Goal: Task Accomplishment & Management: Manage account settings

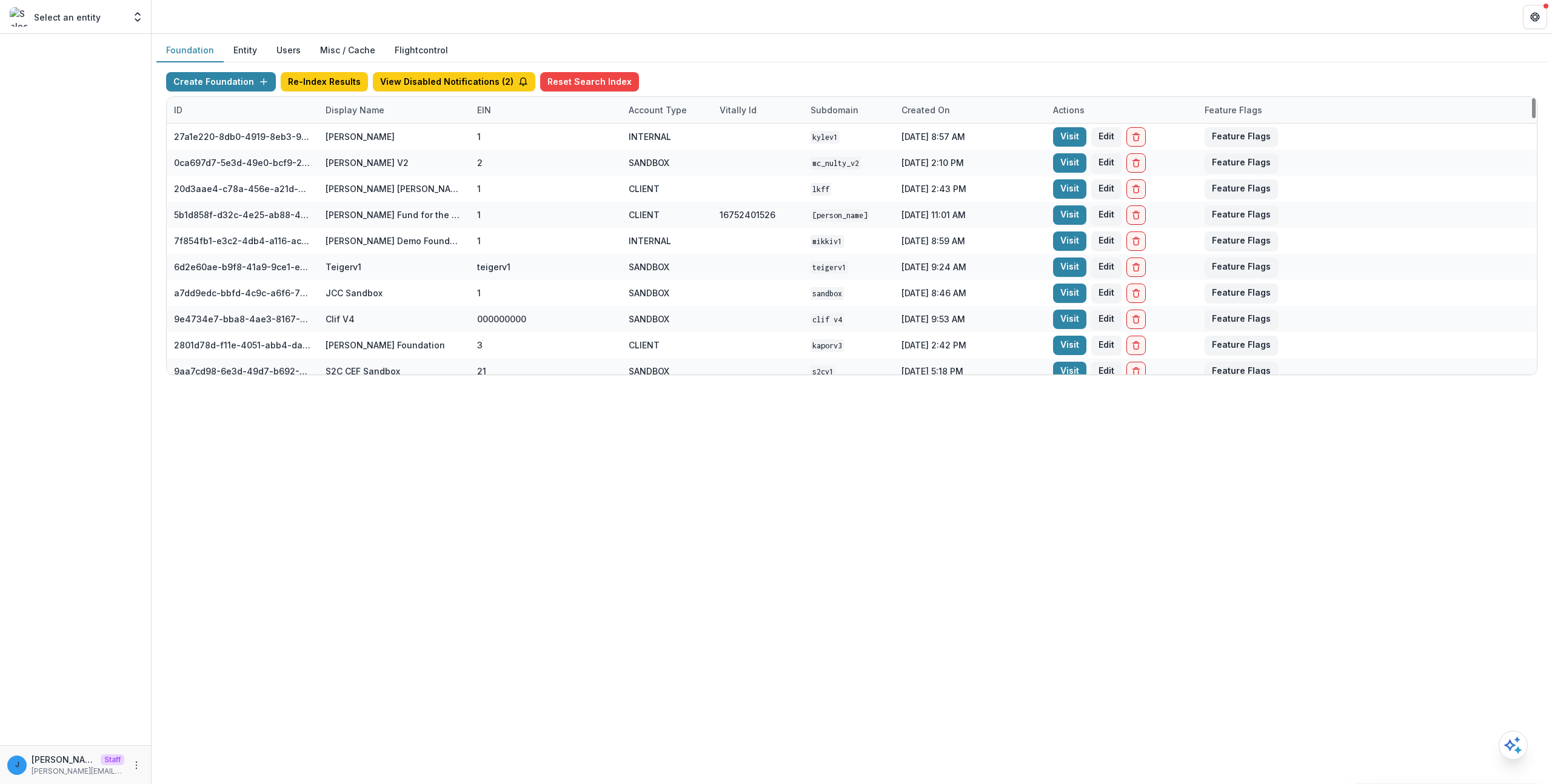
click at [227, 53] on button "Entity" at bounding box center [245, 50] width 43 height 24
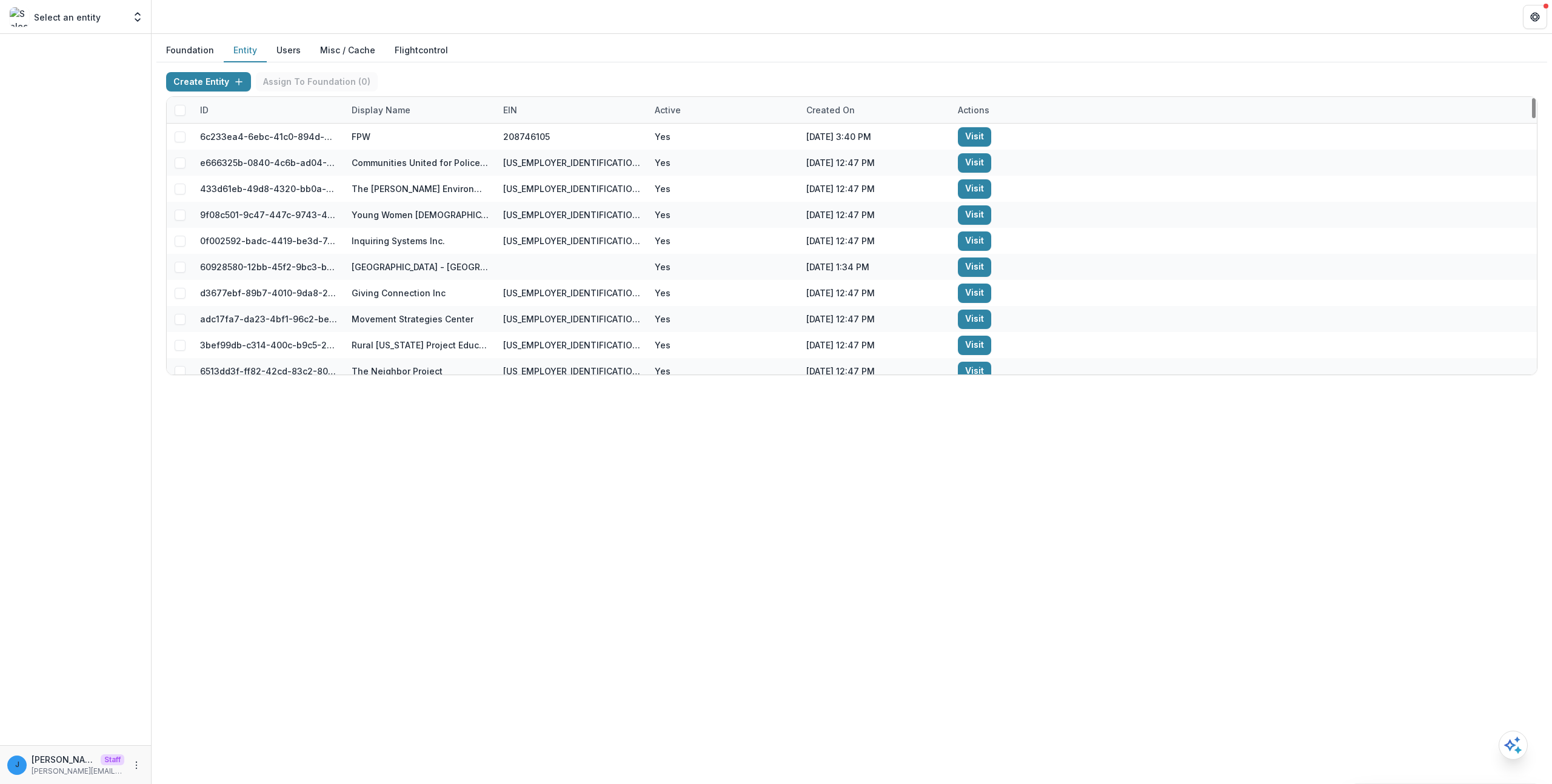
click at [293, 52] on button "Users" at bounding box center [289, 50] width 44 height 24
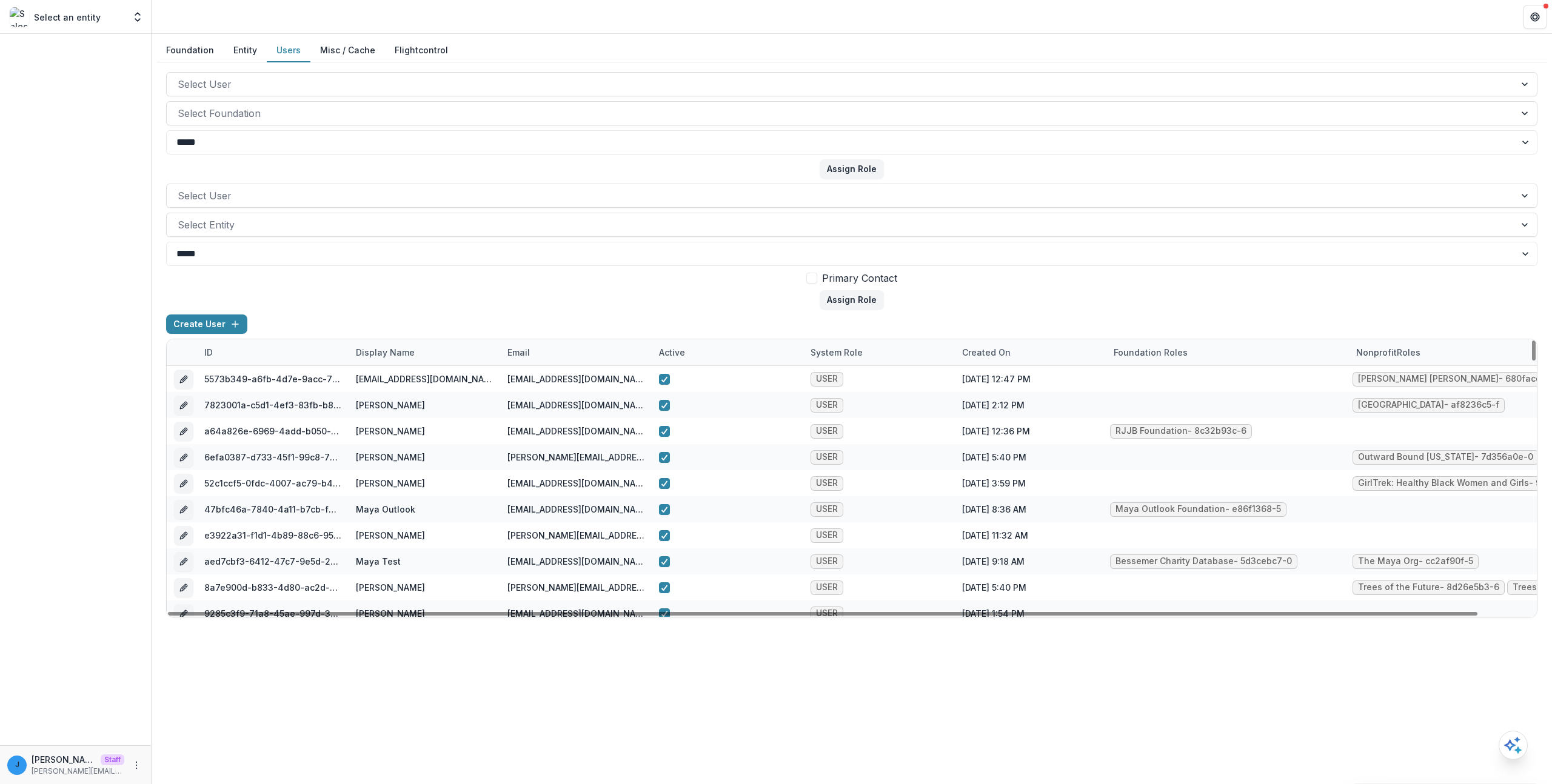
click at [580, 341] on div "email" at bounding box center [576, 353] width 152 height 26
click at [562, 373] on input at bounding box center [575, 379] width 145 height 19
type input "***"
click at [240, 48] on button "Entity" at bounding box center [245, 50] width 43 height 24
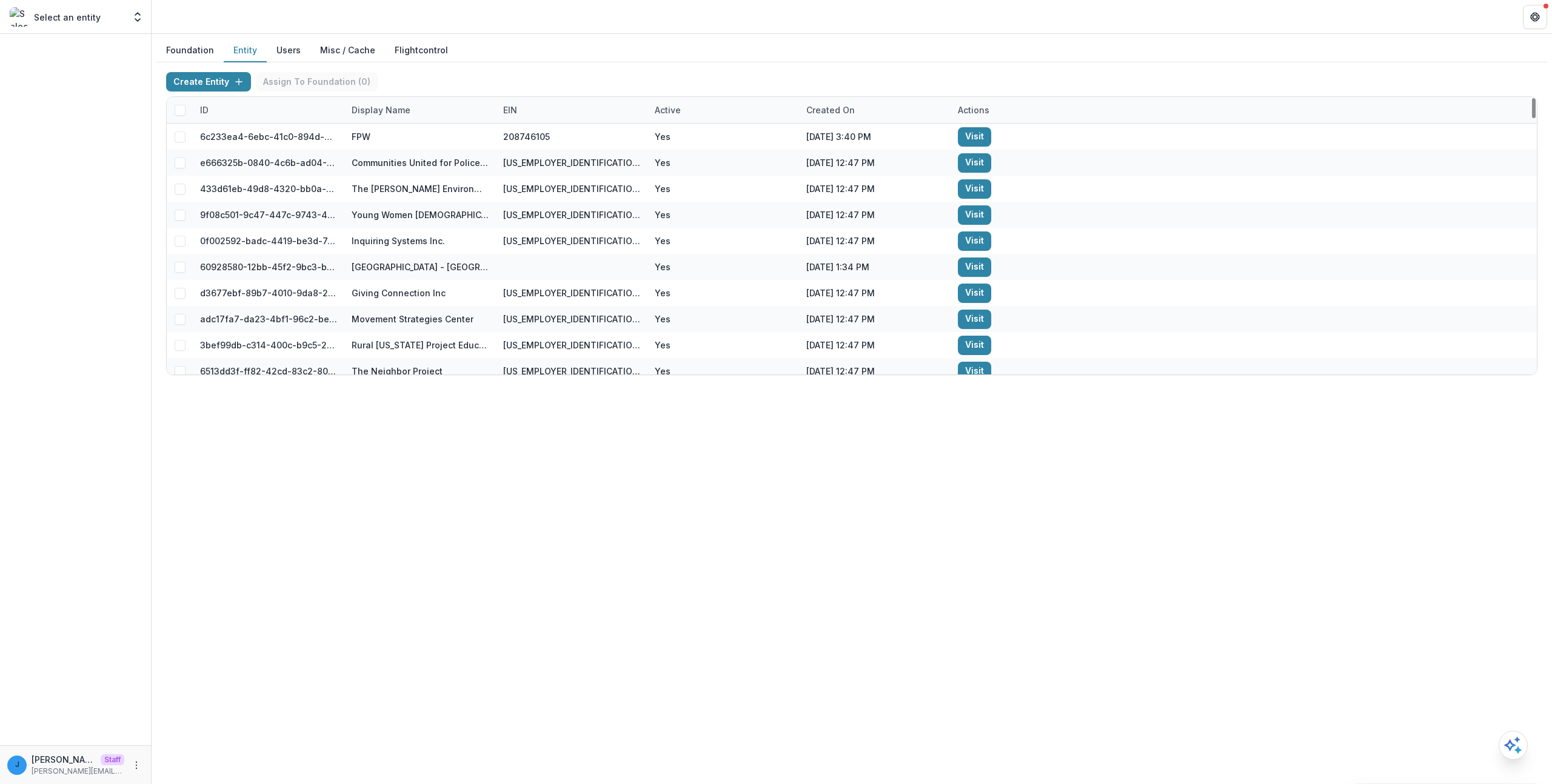
drag, startPoint x: 843, startPoint y: 561, endPoint x: 848, endPoint y: 555, distance: 7.8
click at [843, 563] on div "Foundation Entity Users Misc / Cache Flightcontrol Create Entity Assign To Foun…" at bounding box center [852, 408] width 1400 height 750
click at [390, 115] on div "Display Name" at bounding box center [381, 109] width 73 height 13
click at [386, 138] on input at bounding box center [419, 137] width 145 height 19
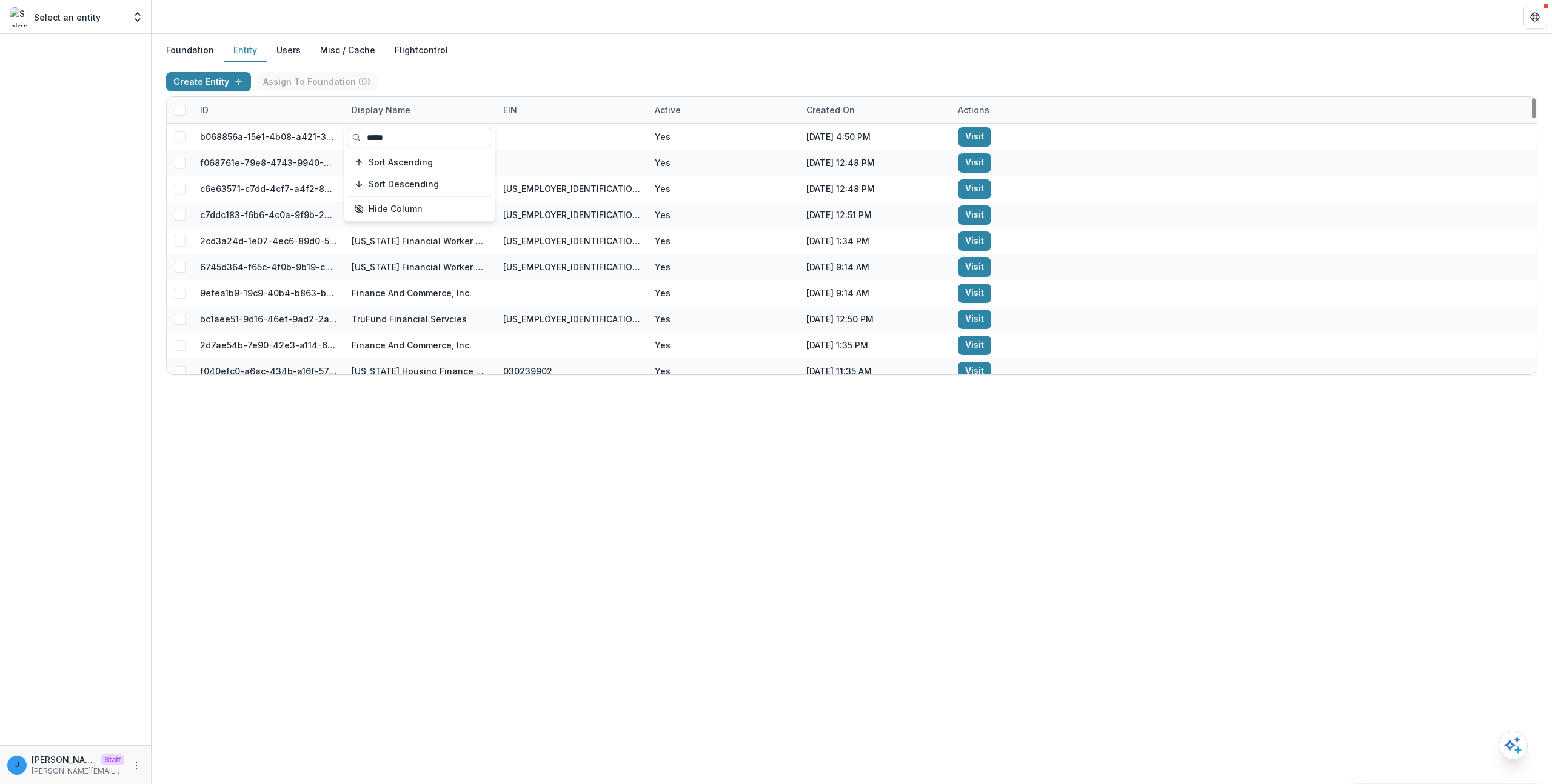
type input "*****"
click at [466, 467] on div "Foundation Entity Users Misc / Cache Flightcontrol Create Entity Assign To Foun…" at bounding box center [852, 408] width 1400 height 750
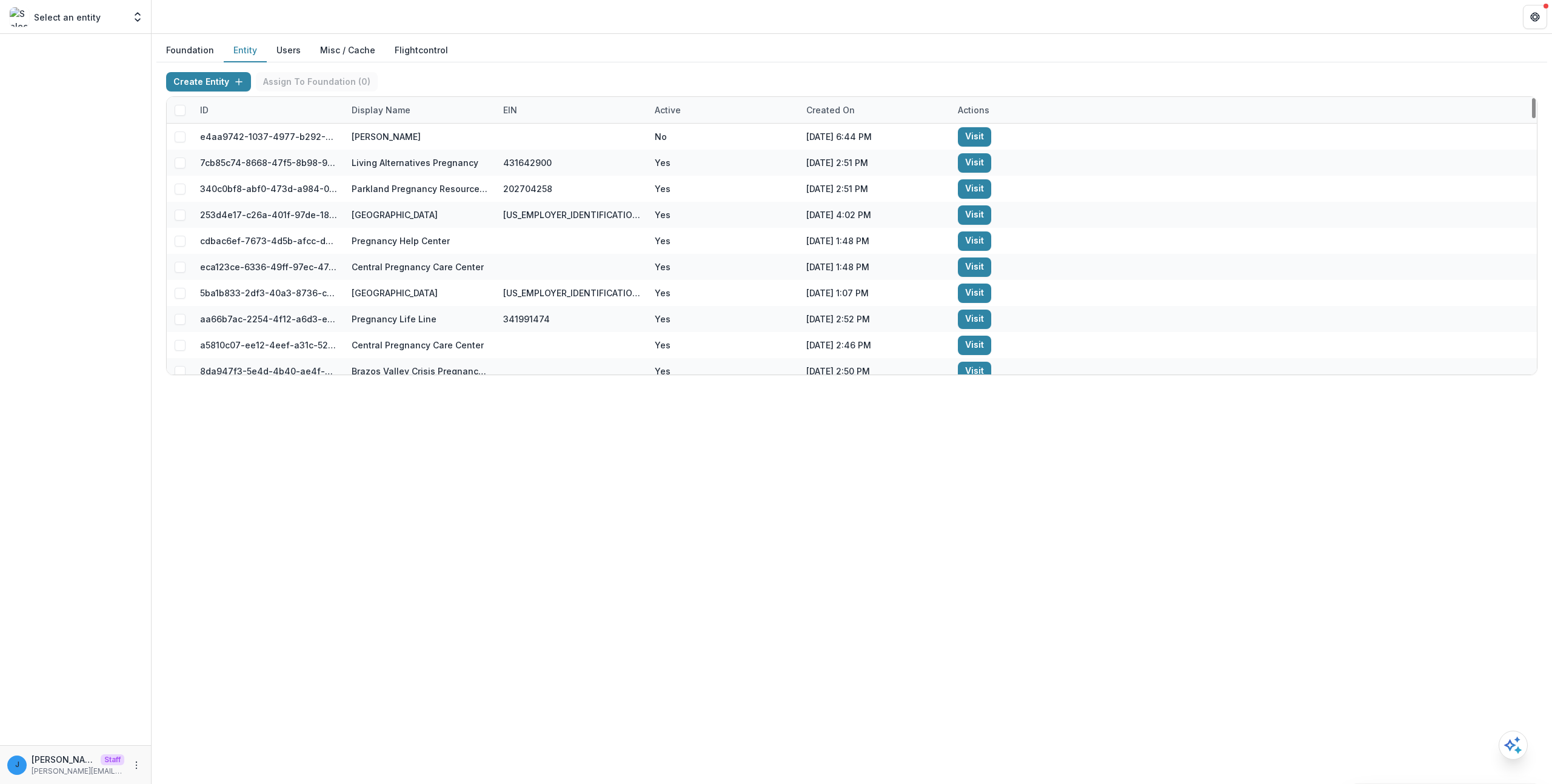
click at [399, 102] on div "Display Name" at bounding box center [420, 110] width 152 height 26
click at [404, 145] on input "*****" at bounding box center [419, 137] width 145 height 19
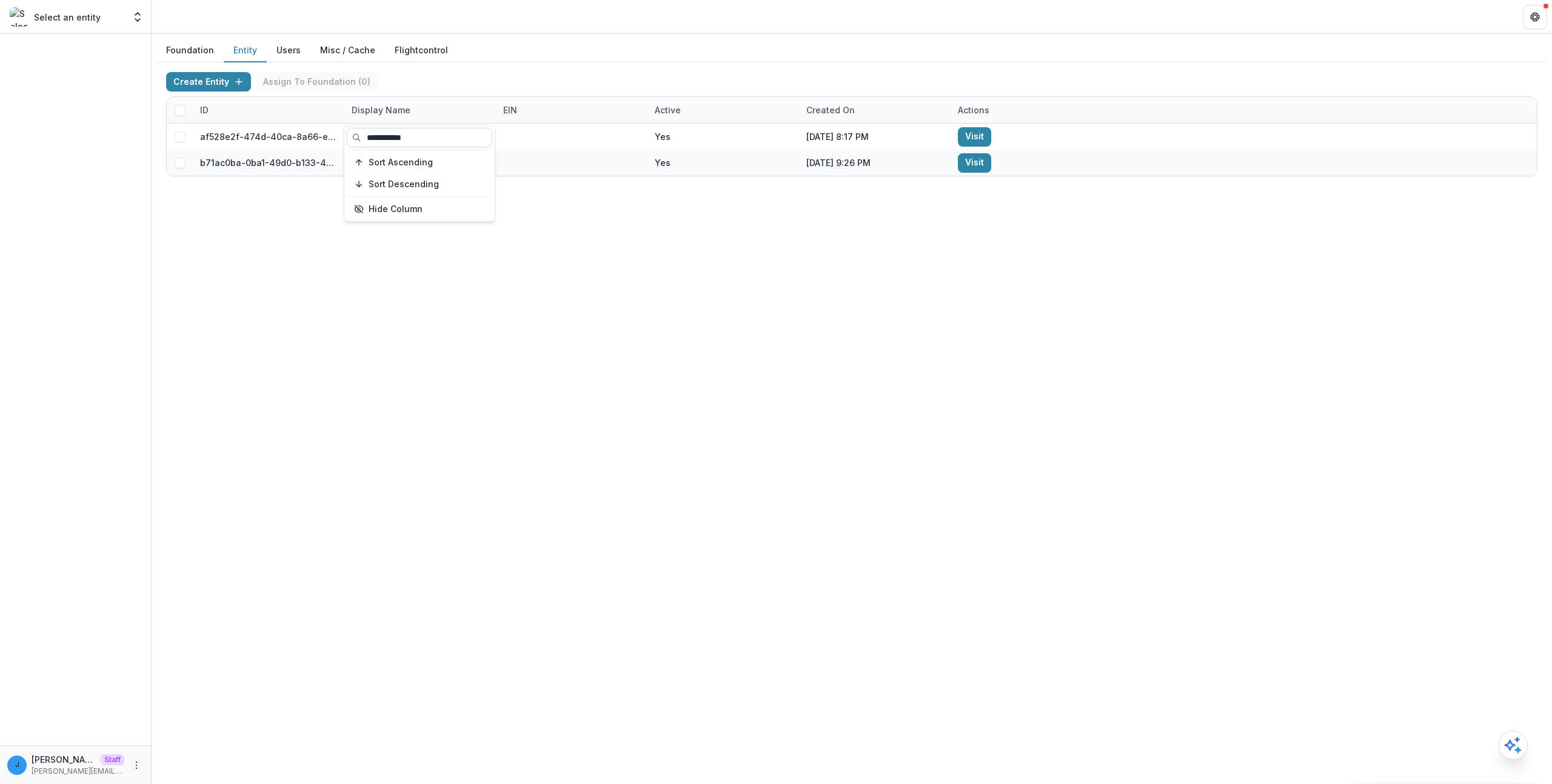
type input "**********"
click at [621, 346] on div "Foundation Entity Users Misc / Cache Flightcontrol Create Entity Assign To Foun…" at bounding box center [852, 408] width 1400 height 750
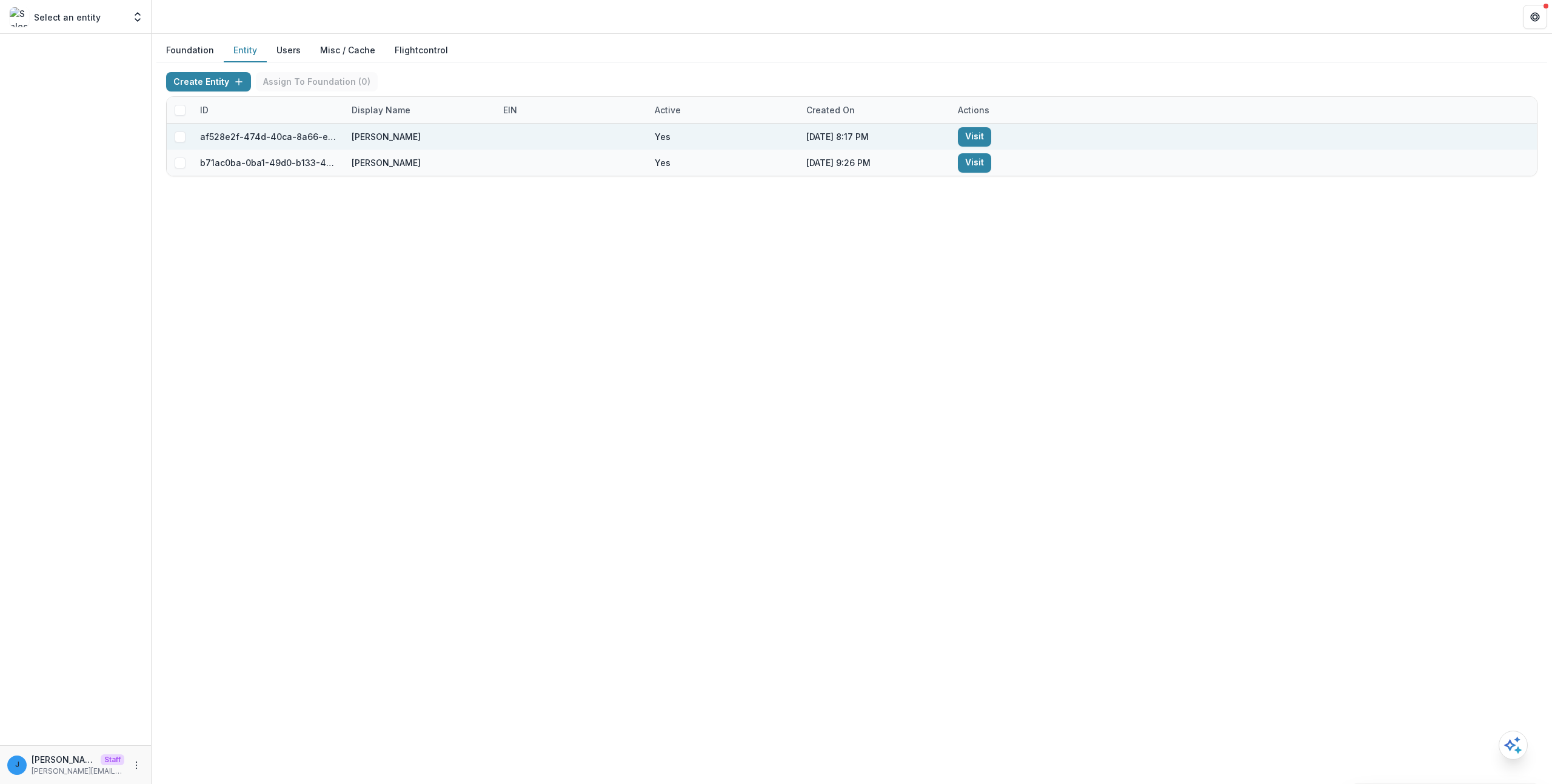
click at [976, 138] on link "Visit" at bounding box center [975, 136] width 34 height 19
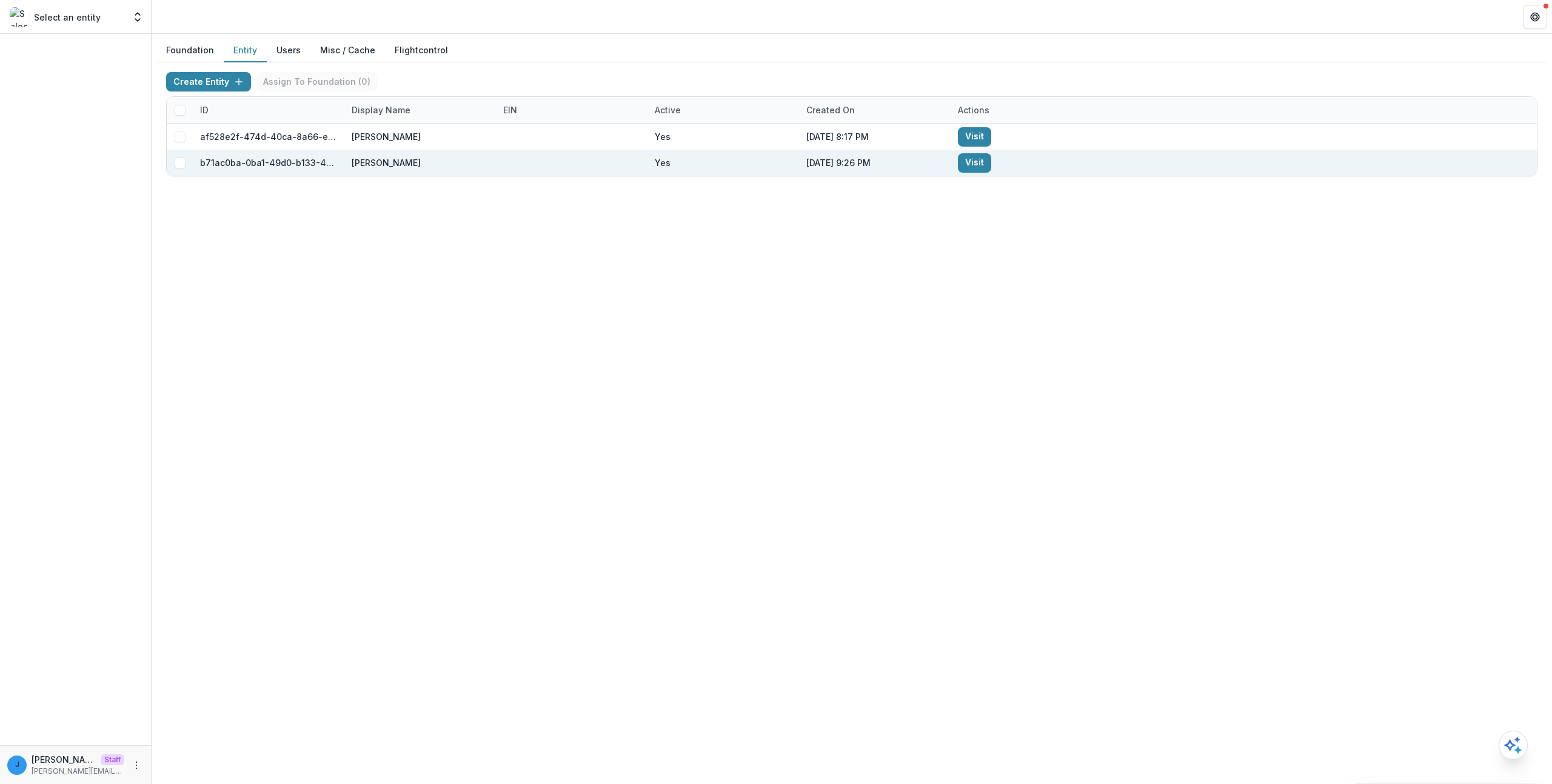
click at [963, 165] on link "Visit" at bounding box center [975, 162] width 34 height 19
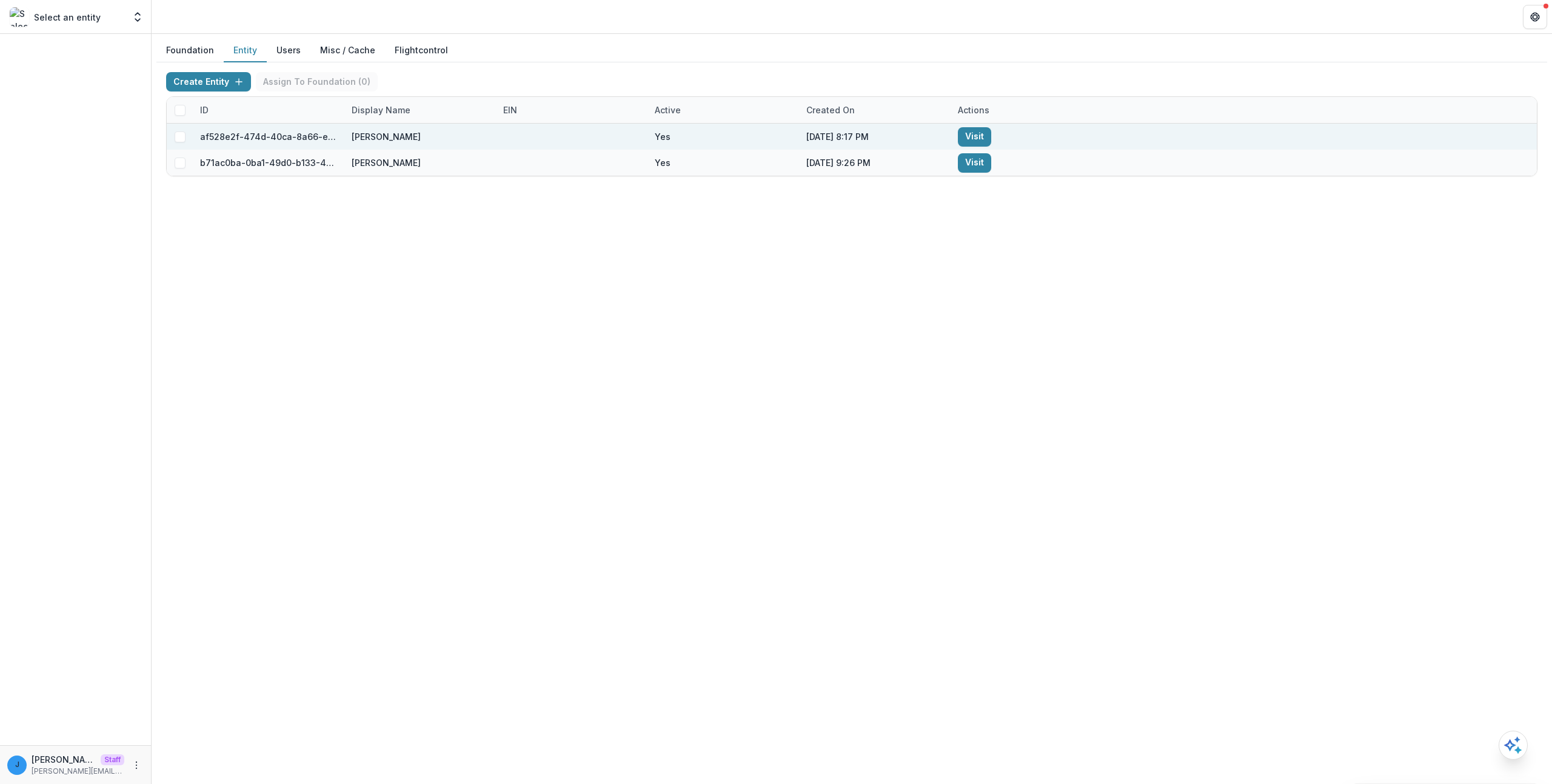
click at [977, 131] on link "Visit" at bounding box center [975, 136] width 34 height 19
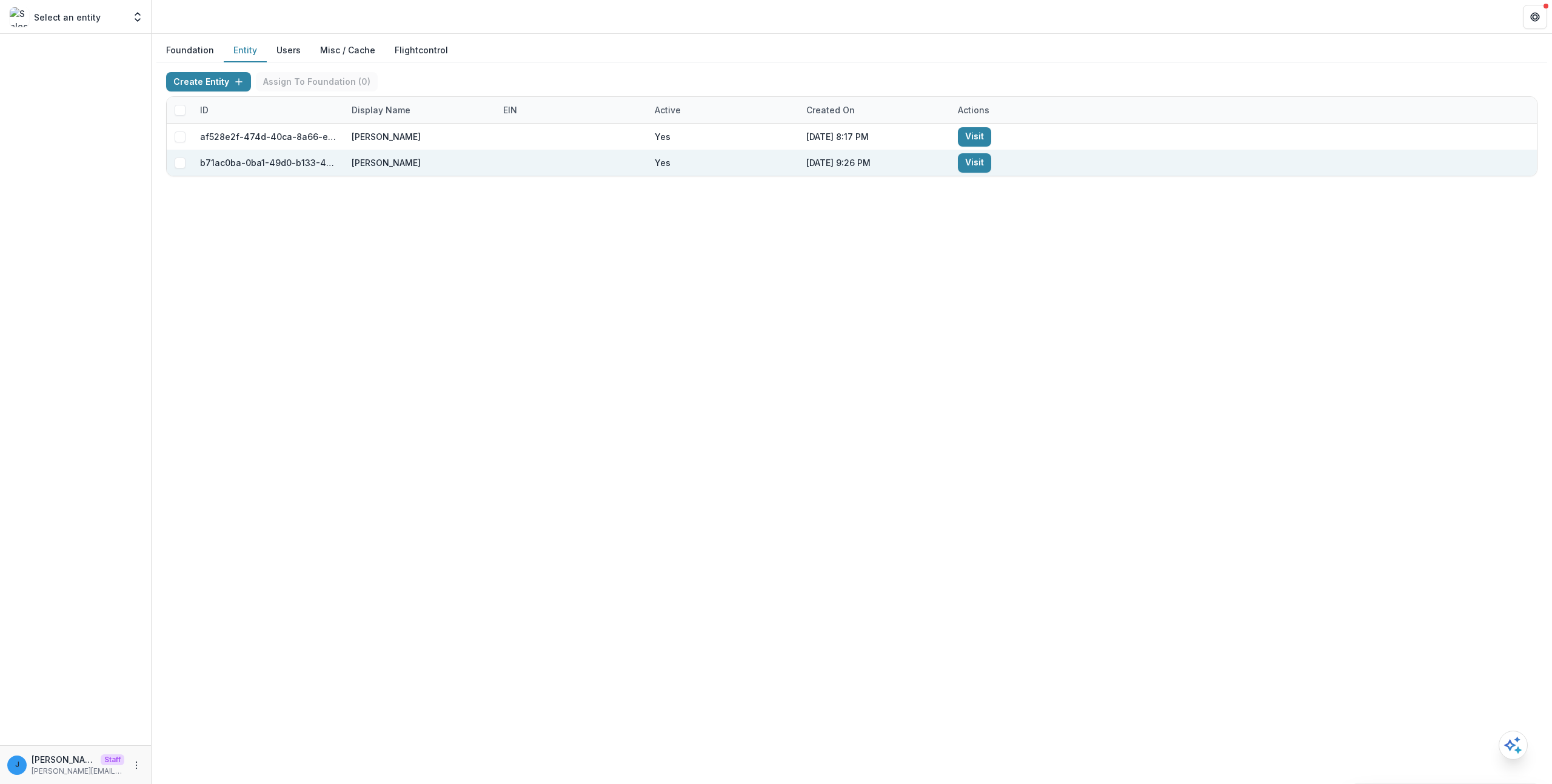
click at [977, 166] on link "Visit" at bounding box center [975, 162] width 34 height 19
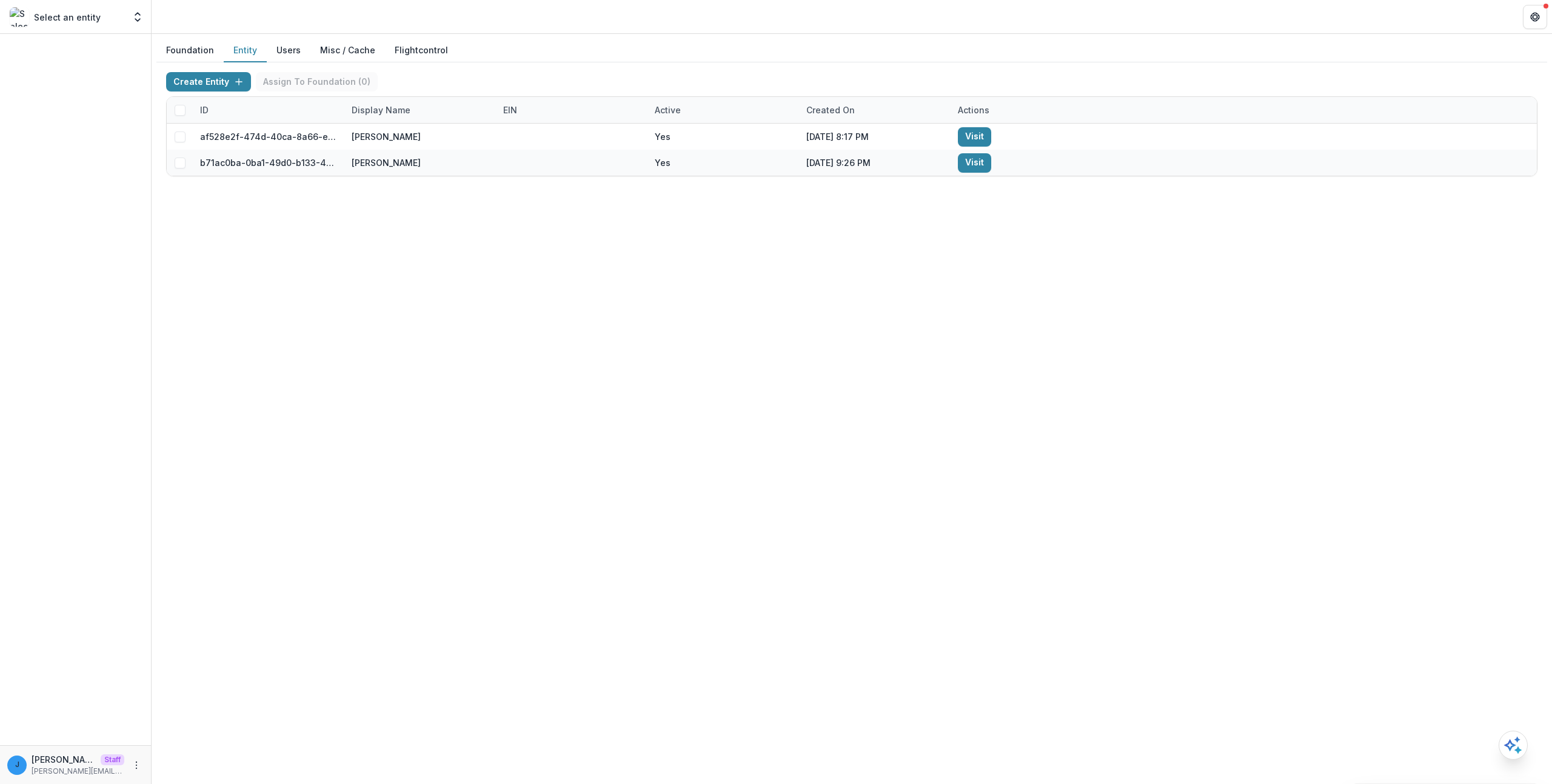
click at [183, 271] on div "Foundation Entity Users Misc / Cache Flightcontrol Create Entity Assign To Foun…" at bounding box center [852, 408] width 1400 height 750
click at [402, 109] on div "Display Name" at bounding box center [381, 109] width 73 height 13
click at [422, 135] on input "**********" at bounding box center [419, 137] width 145 height 19
type input "*****"
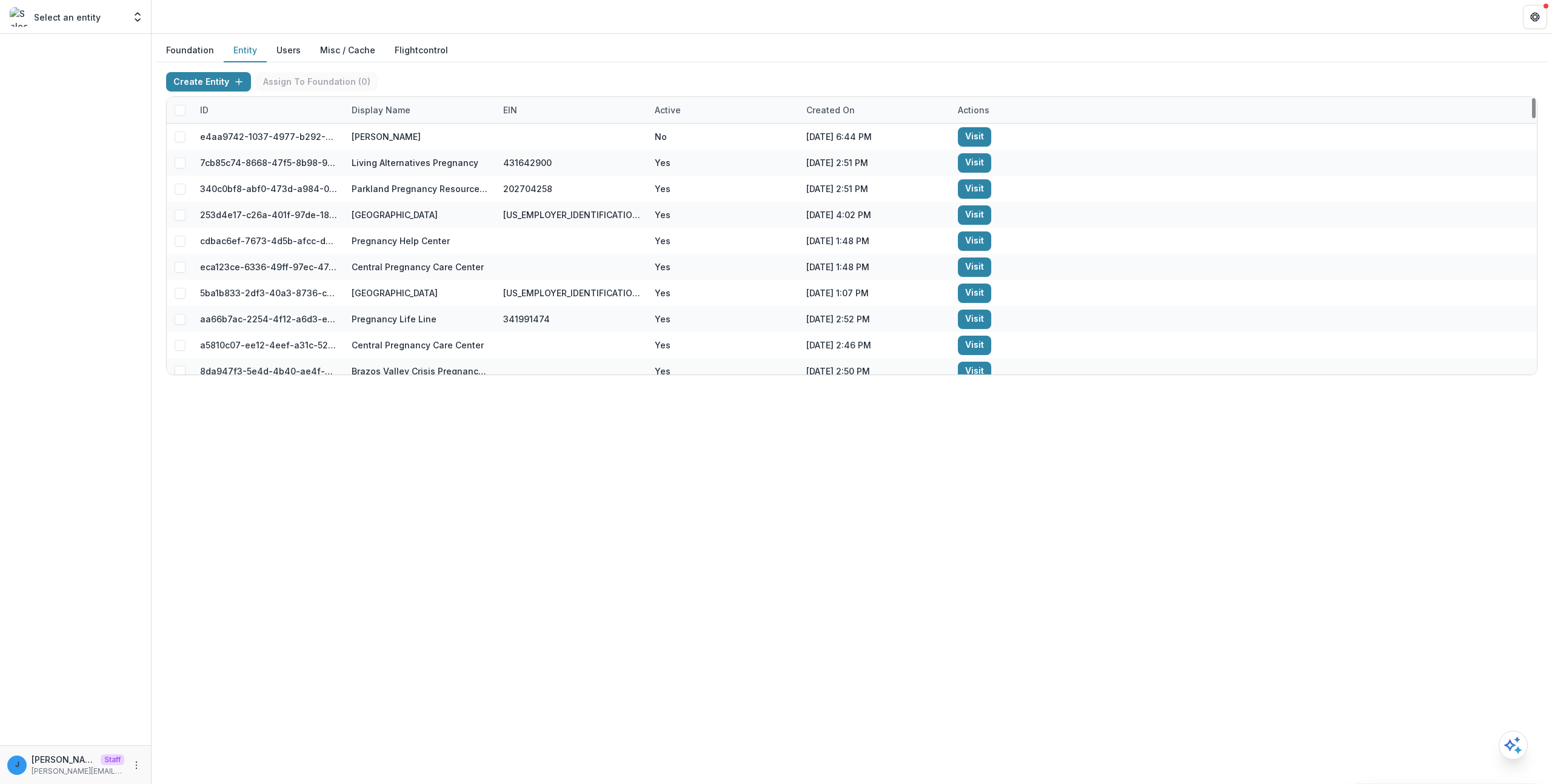
click at [844, 115] on div "Created on" at bounding box center [830, 109] width 63 height 13
click at [855, 178] on button "Sort Descending" at bounding box center [874, 184] width 145 height 19
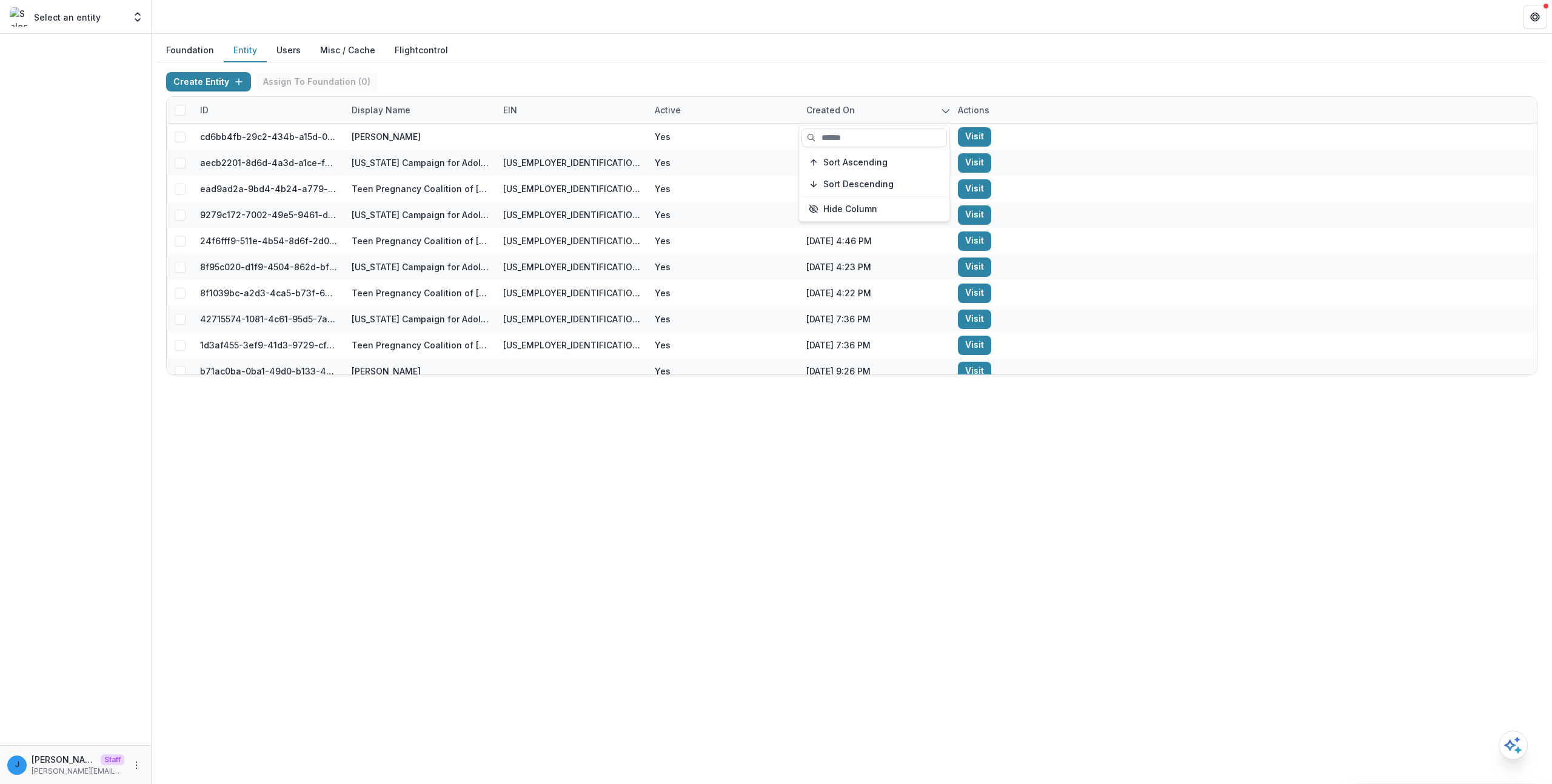
click at [817, 56] on div "Foundation Entity Users Misc / Cache Flightcontrol" at bounding box center [852, 50] width 1391 height 24
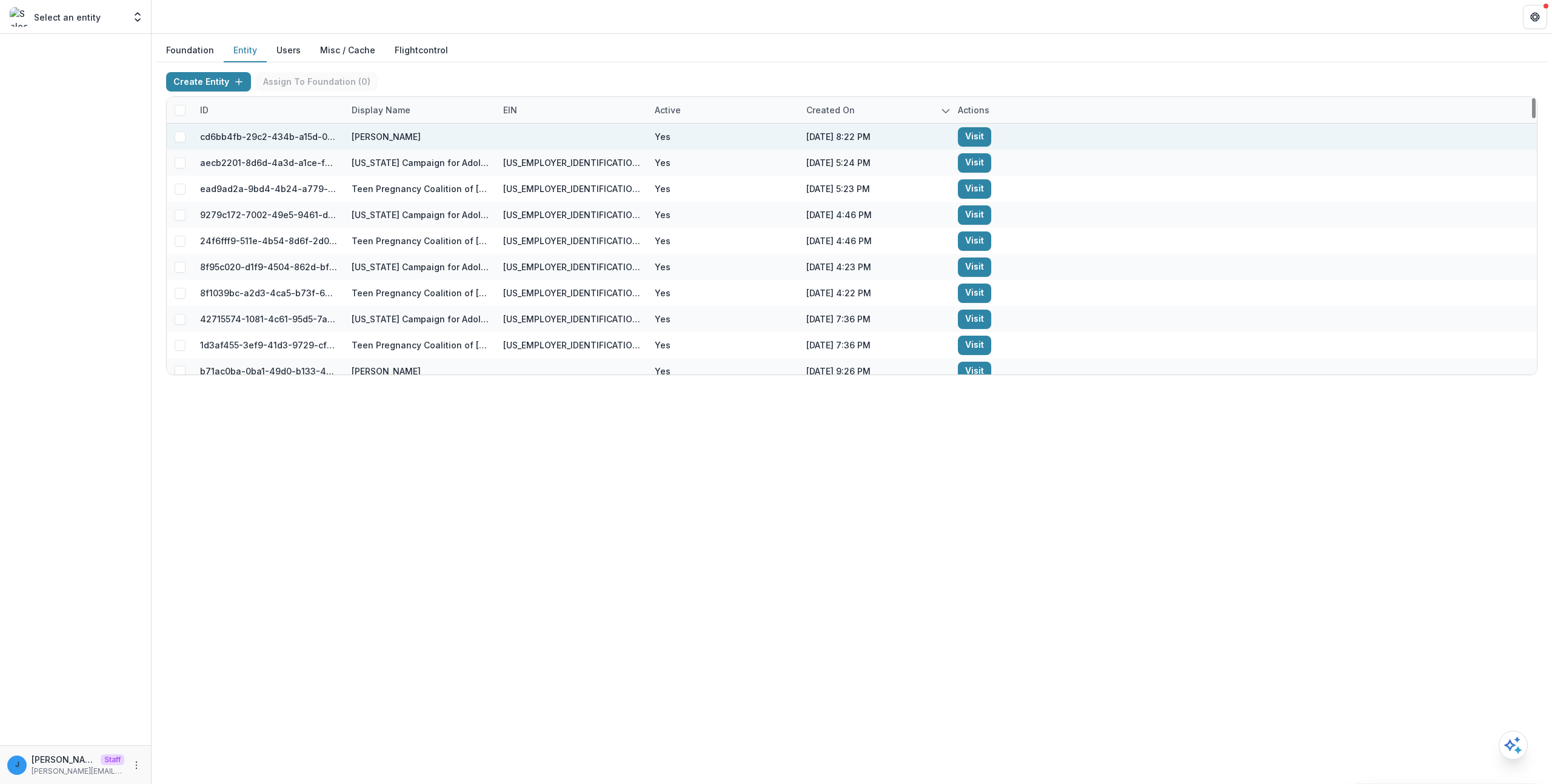
click at [973, 134] on link "Visit" at bounding box center [975, 136] width 34 height 19
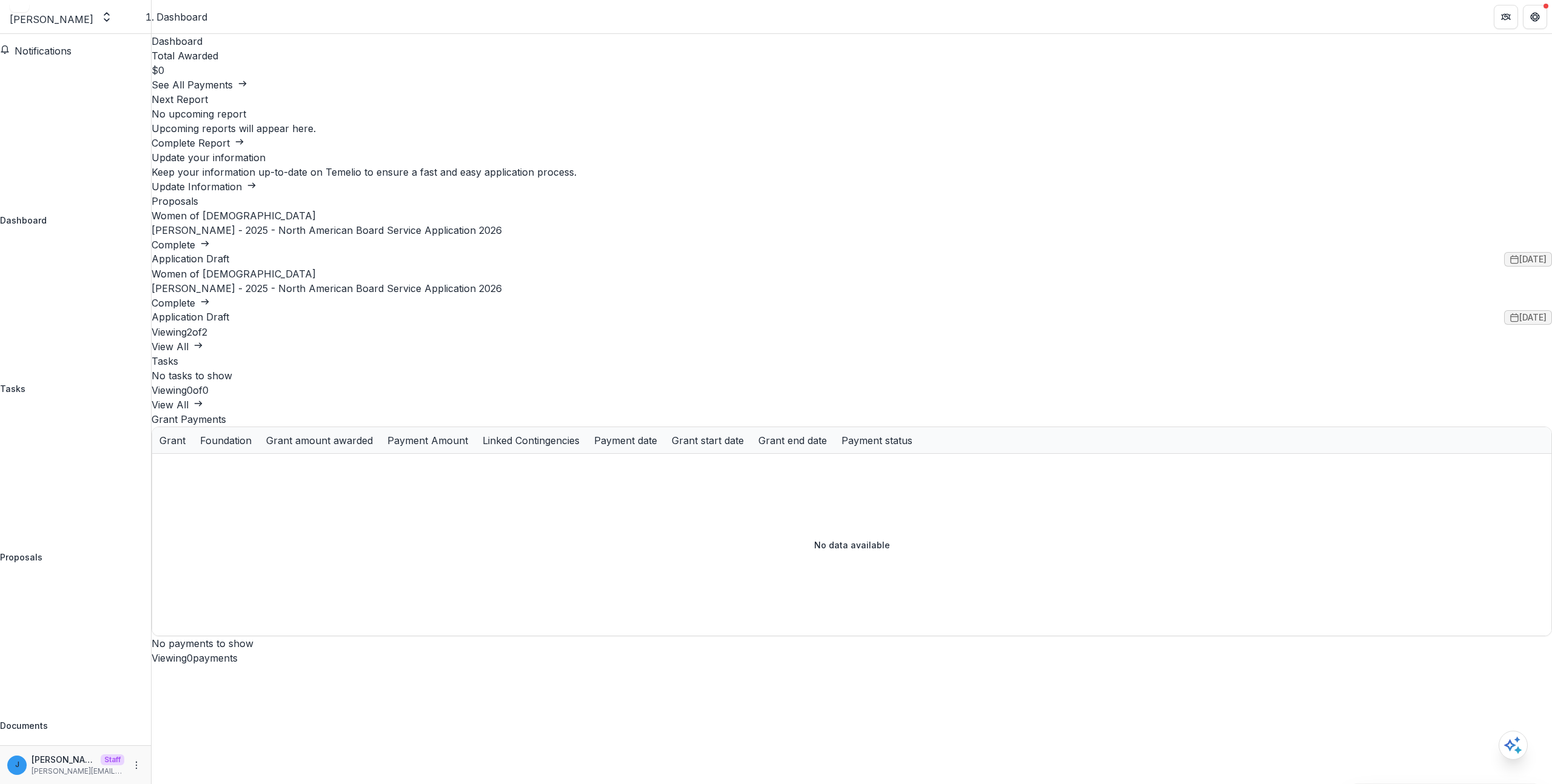
click at [502, 294] on link "[PERSON_NAME] - 2025 - North American Board Service Application 2026" at bounding box center [327, 288] width 351 height 12
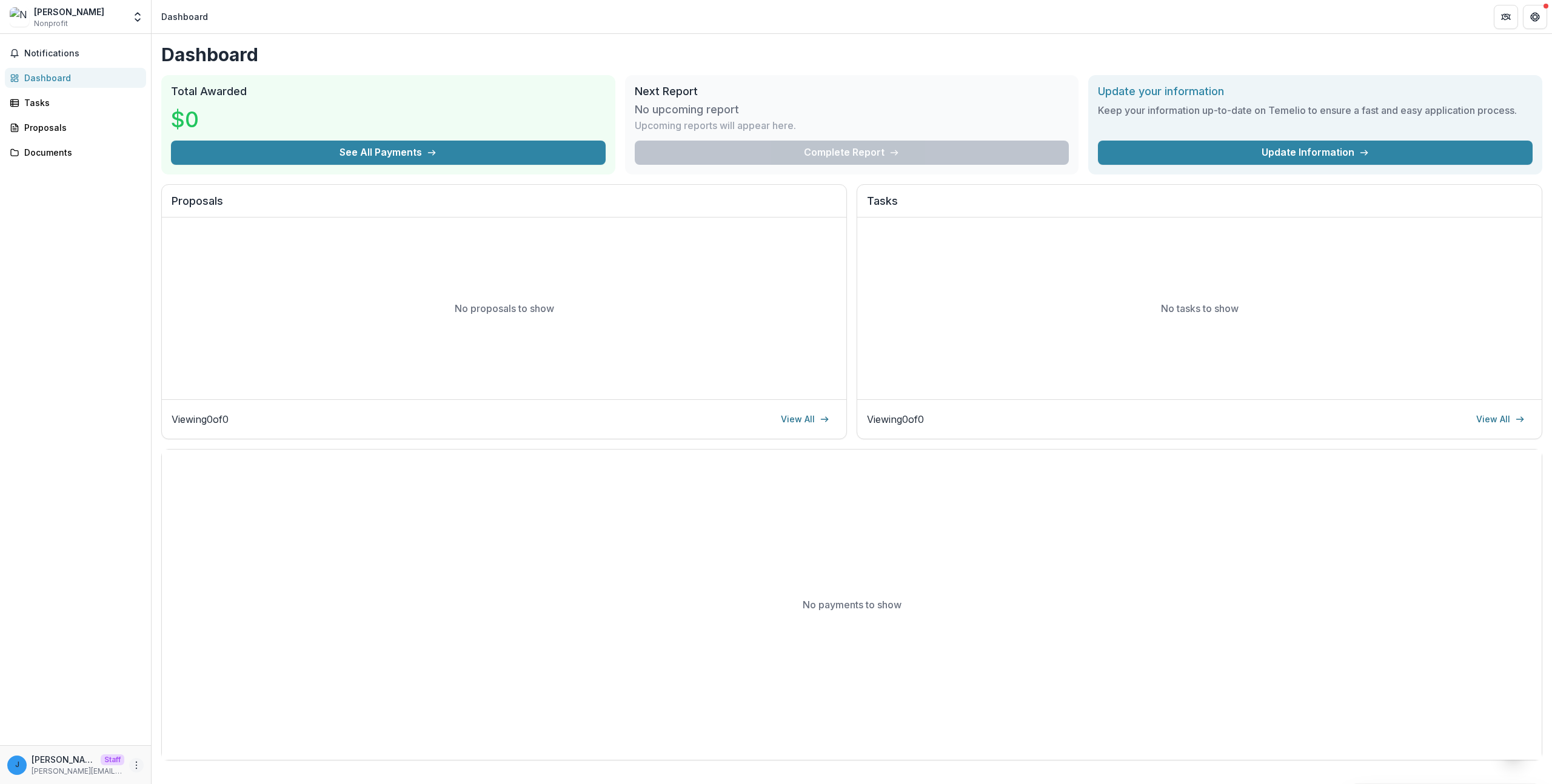
click at [136, 765] on circle "More" at bounding box center [136, 765] width 1 height 1
click at [187, 743] on link "Settings" at bounding box center [217, 740] width 130 height 20
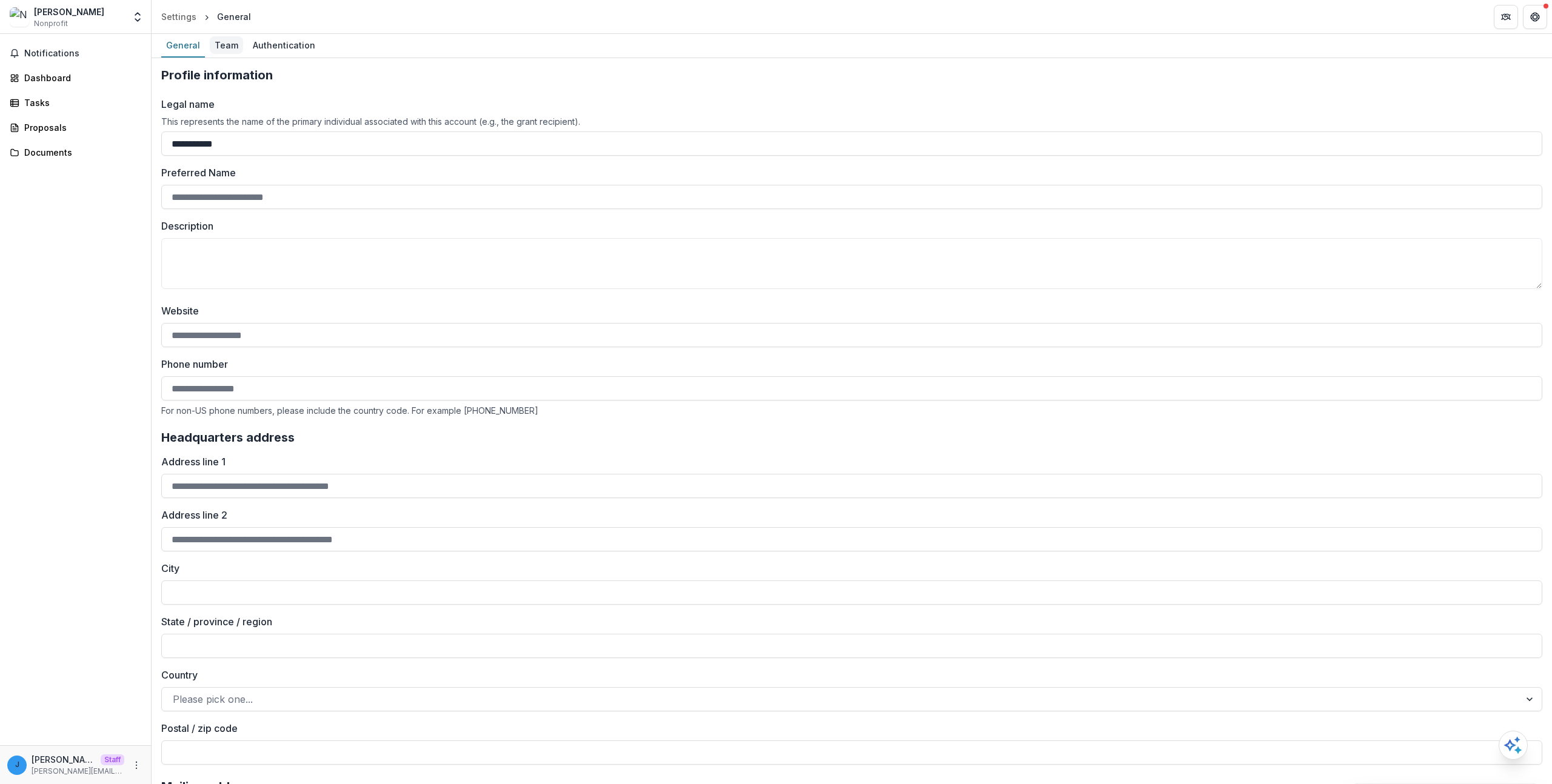
click at [223, 41] on div "Team" at bounding box center [227, 45] width 34 height 18
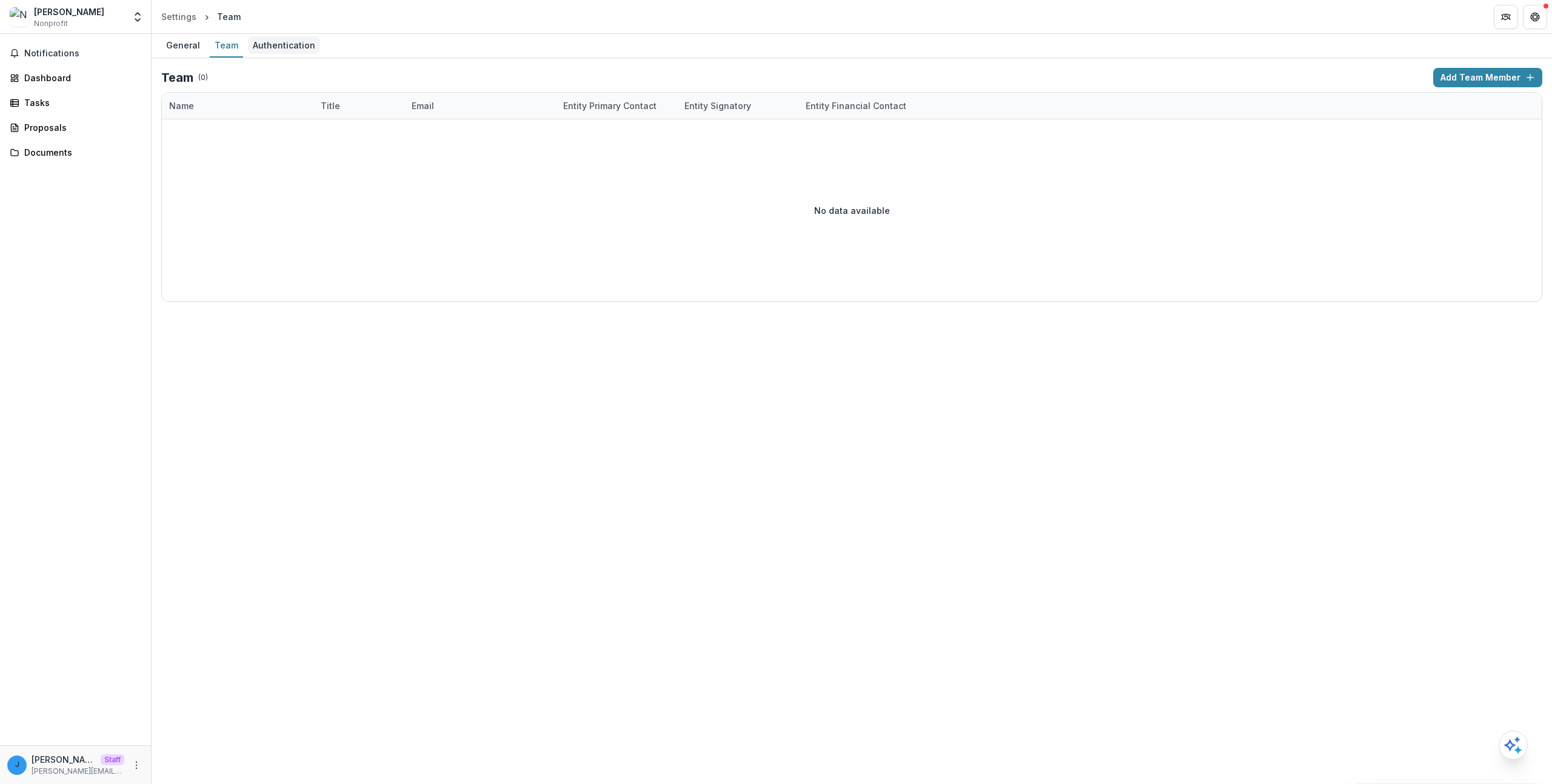
click at [253, 49] on div "Authentication" at bounding box center [284, 45] width 72 height 18
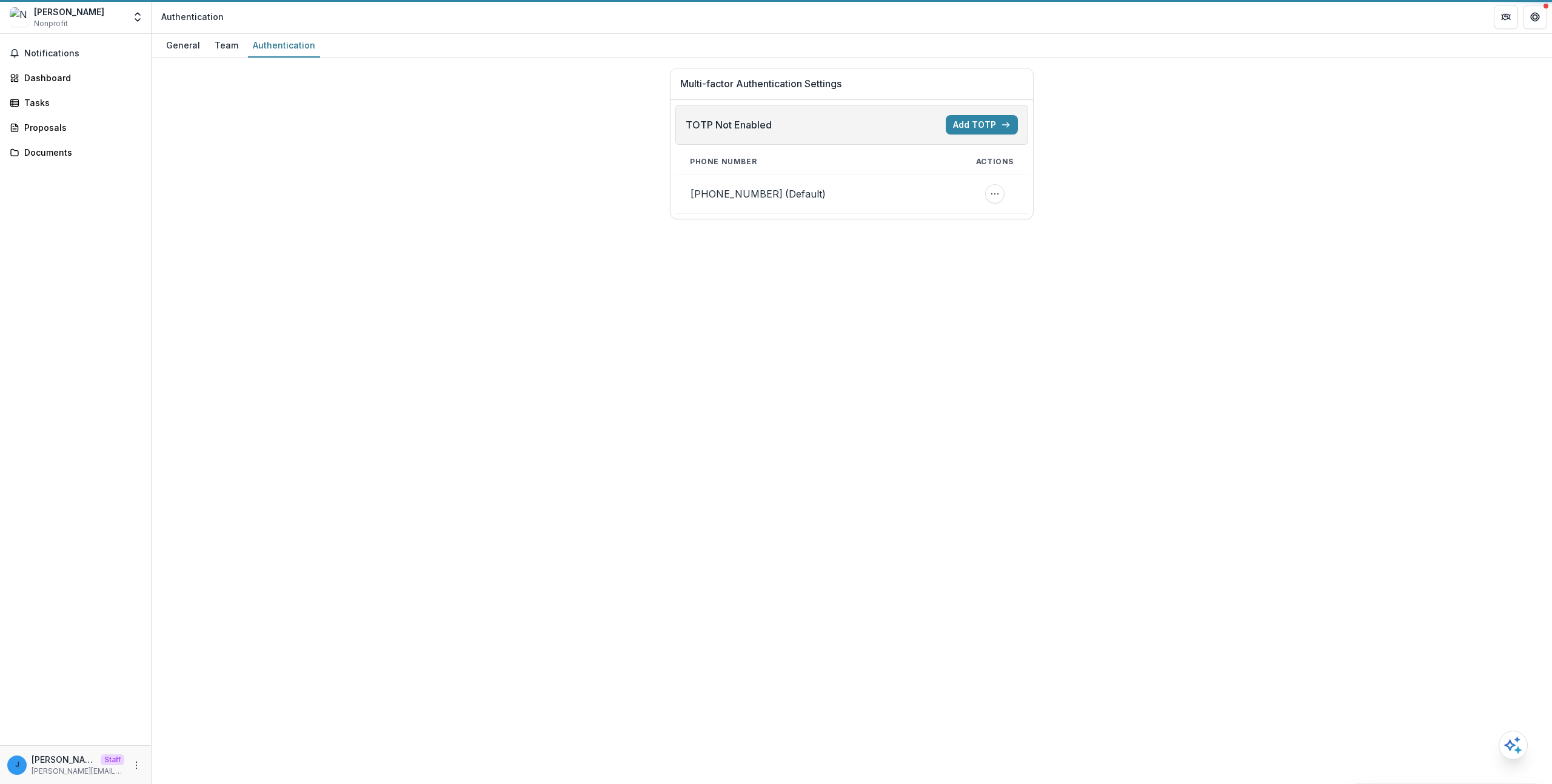
click at [191, 46] on div "General" at bounding box center [183, 45] width 44 height 18
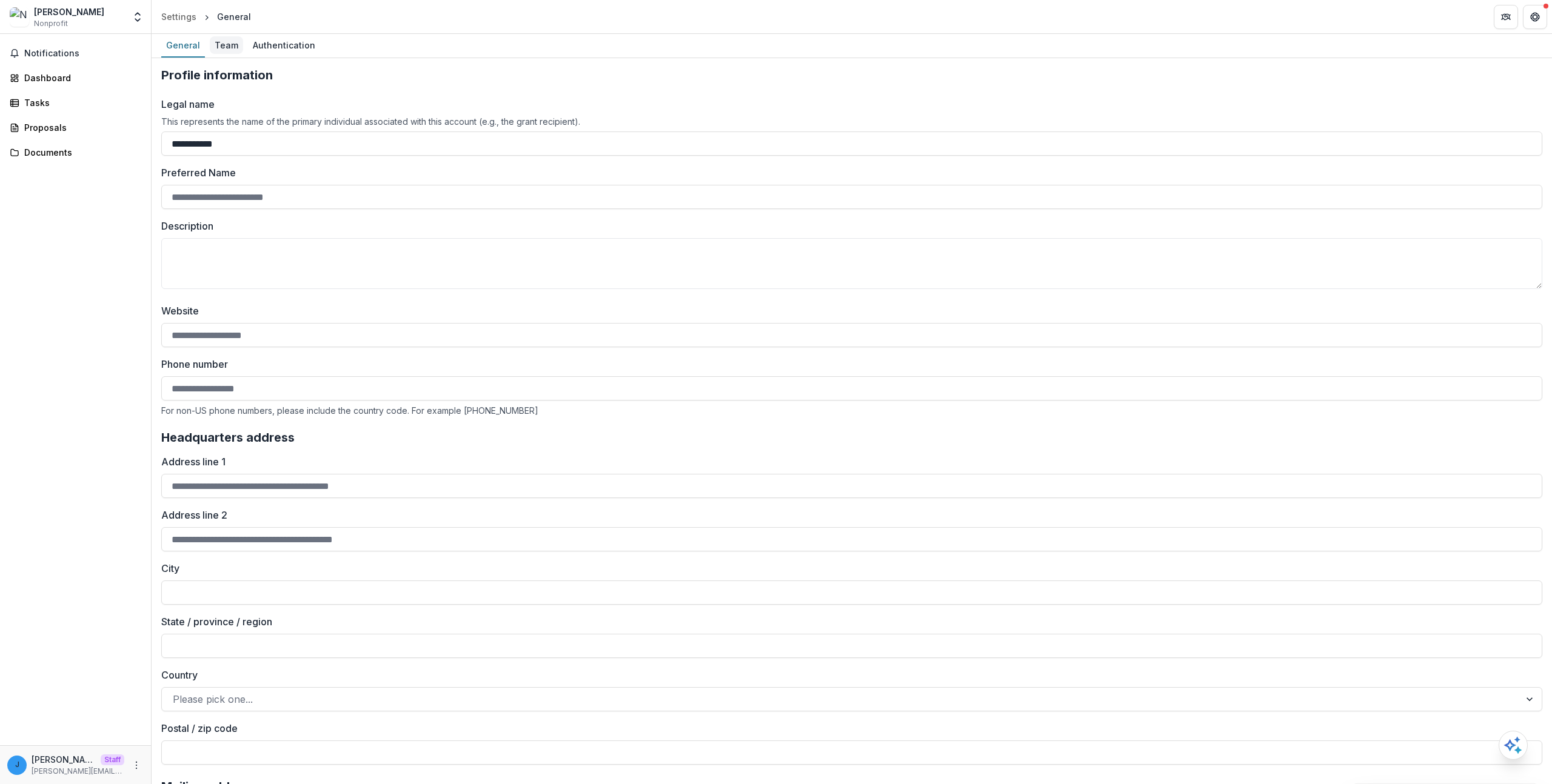
click at [210, 43] on div "Team" at bounding box center [227, 45] width 34 height 18
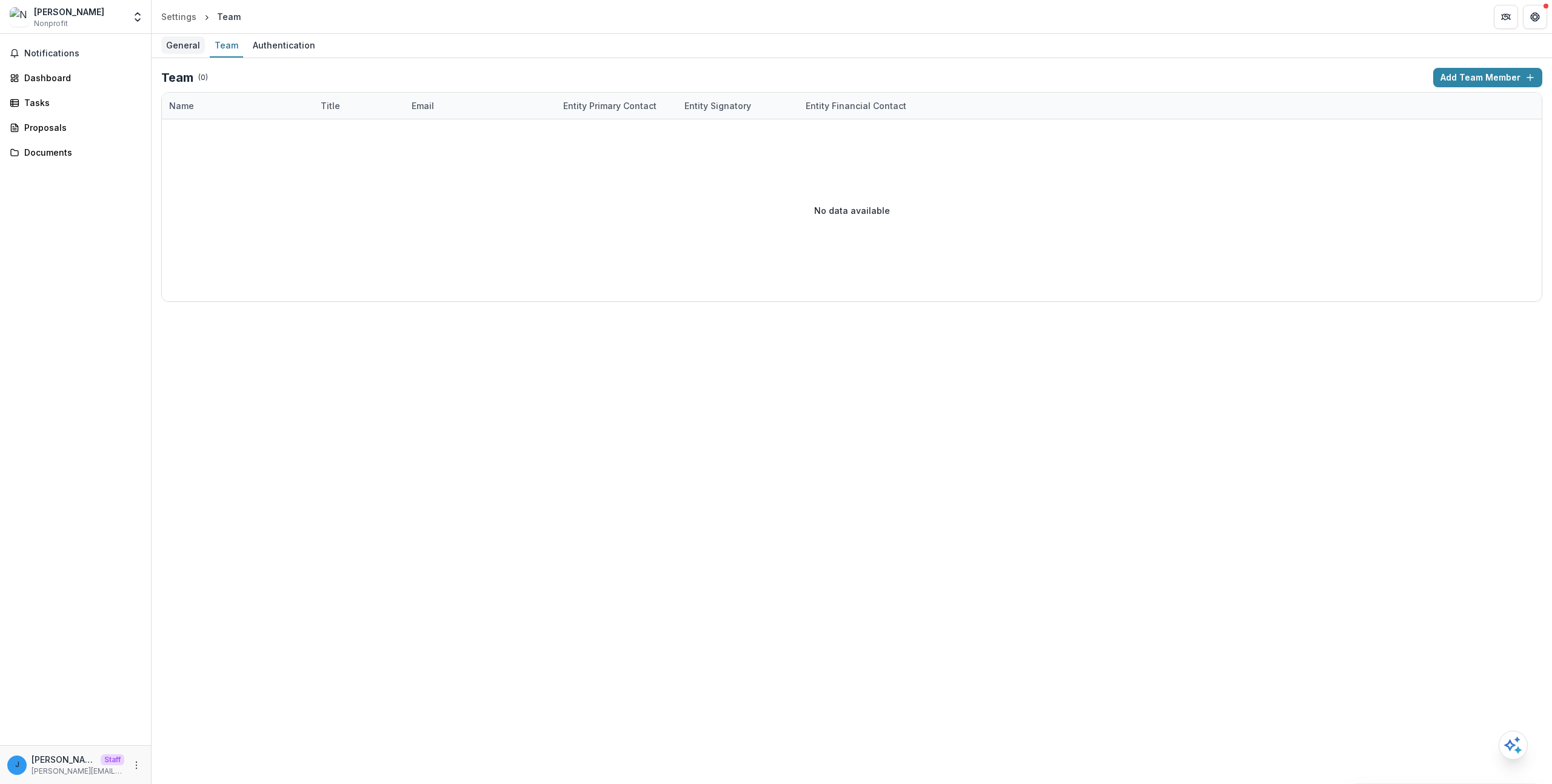
click at [192, 46] on div "General" at bounding box center [183, 45] width 44 height 18
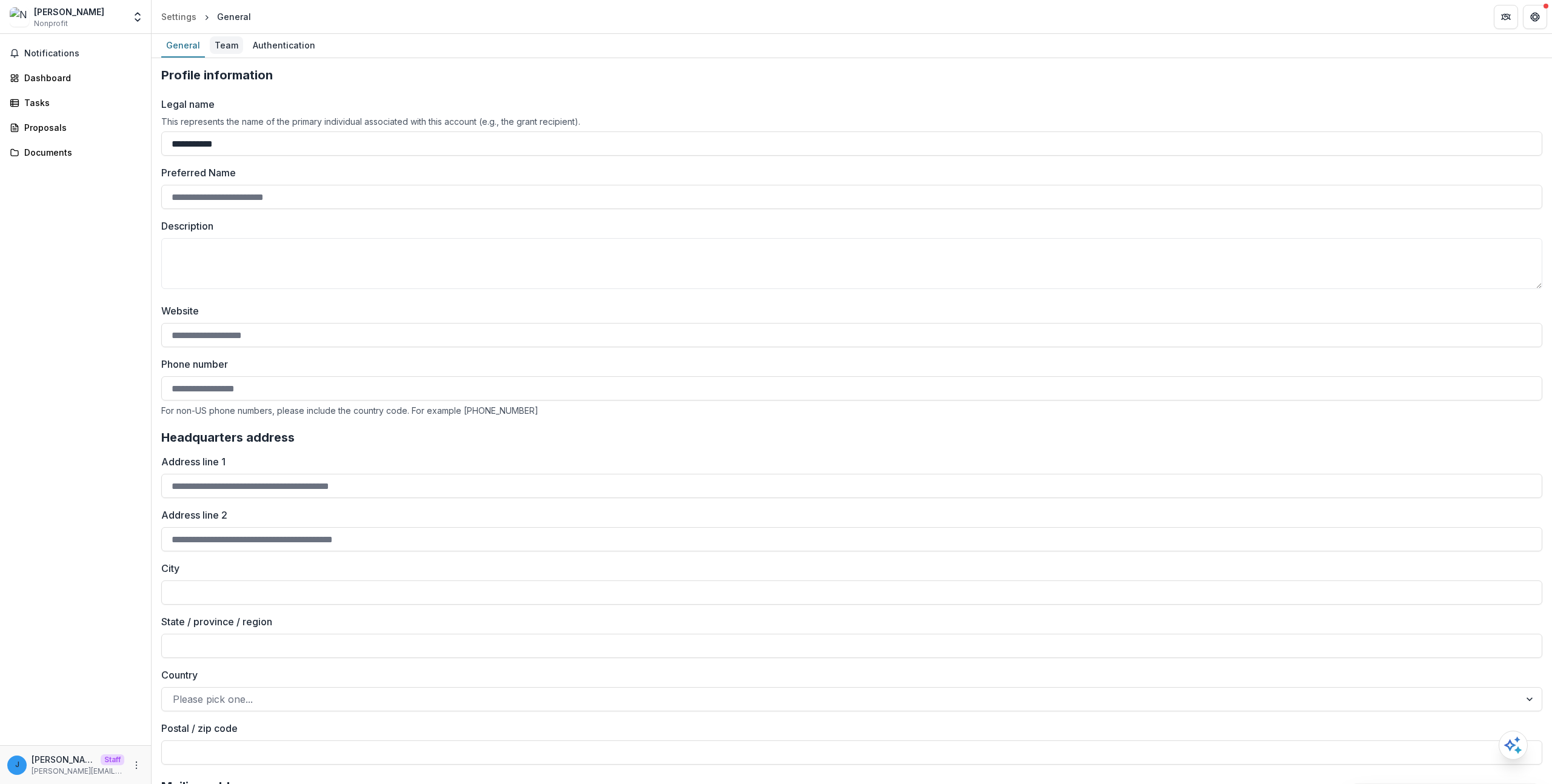
click at [223, 41] on div "Team" at bounding box center [227, 45] width 34 height 18
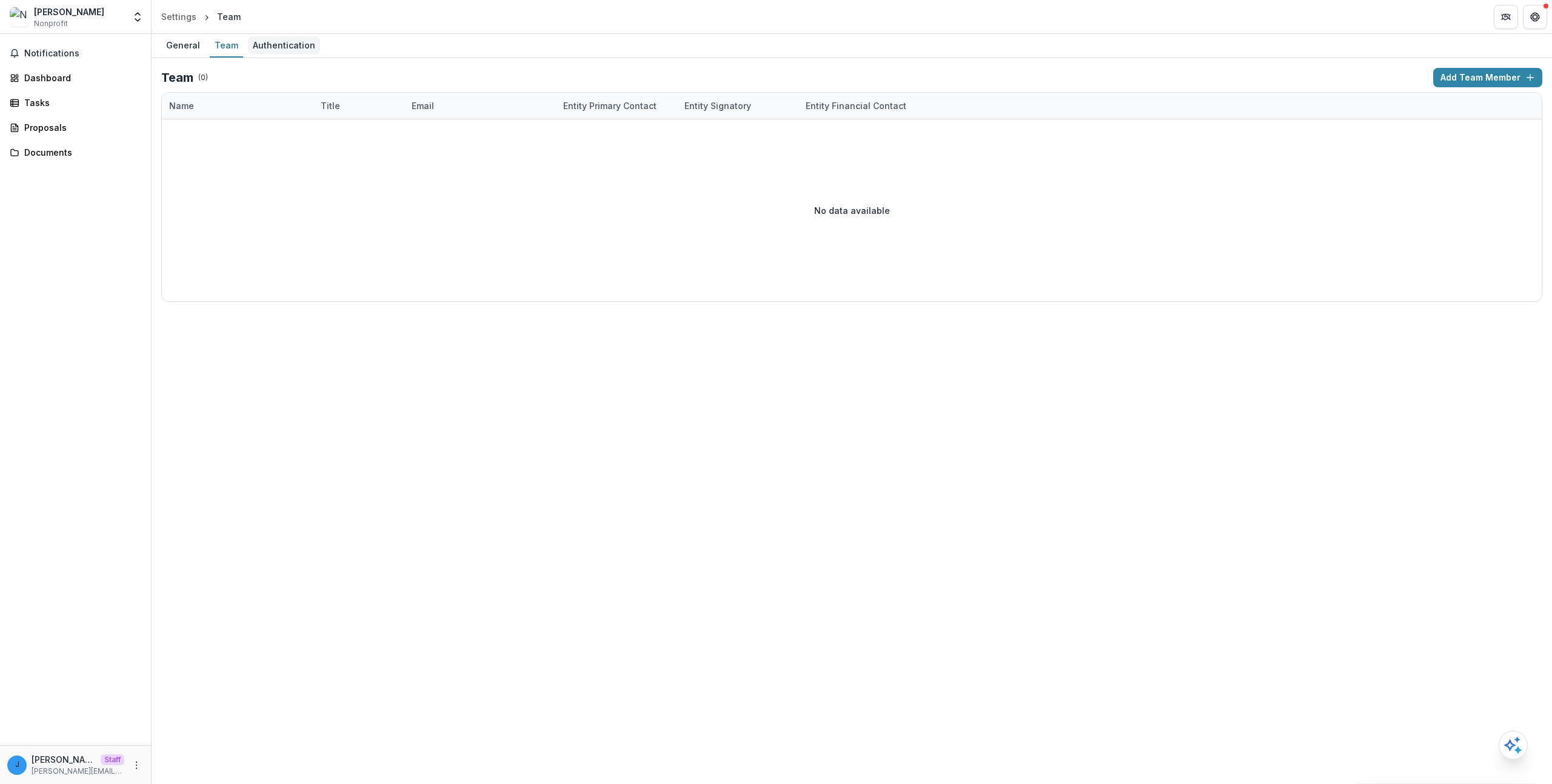
click at [274, 44] on div "Authentication" at bounding box center [284, 45] width 72 height 18
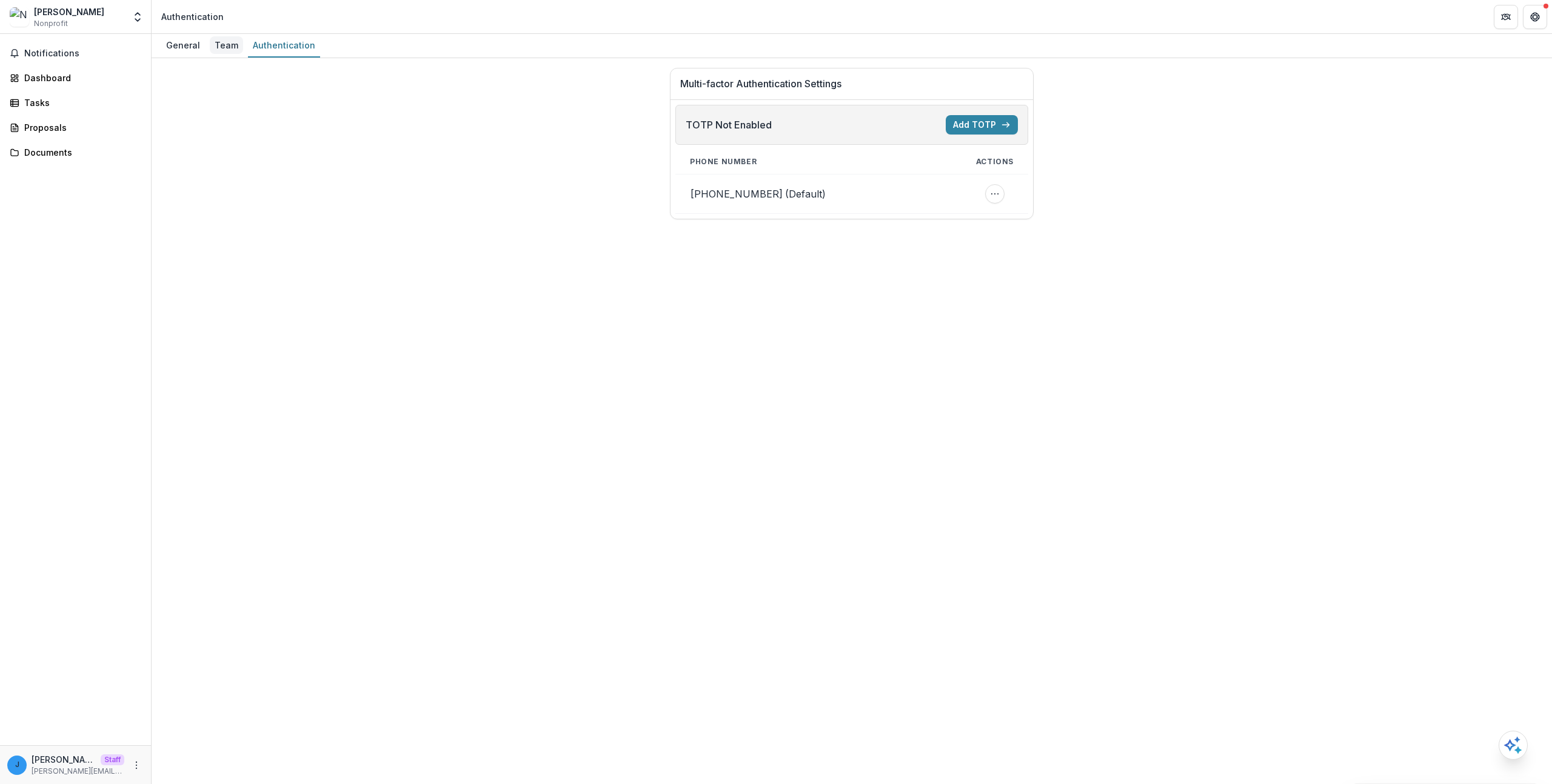
click at [213, 42] on div "Team" at bounding box center [227, 45] width 34 height 18
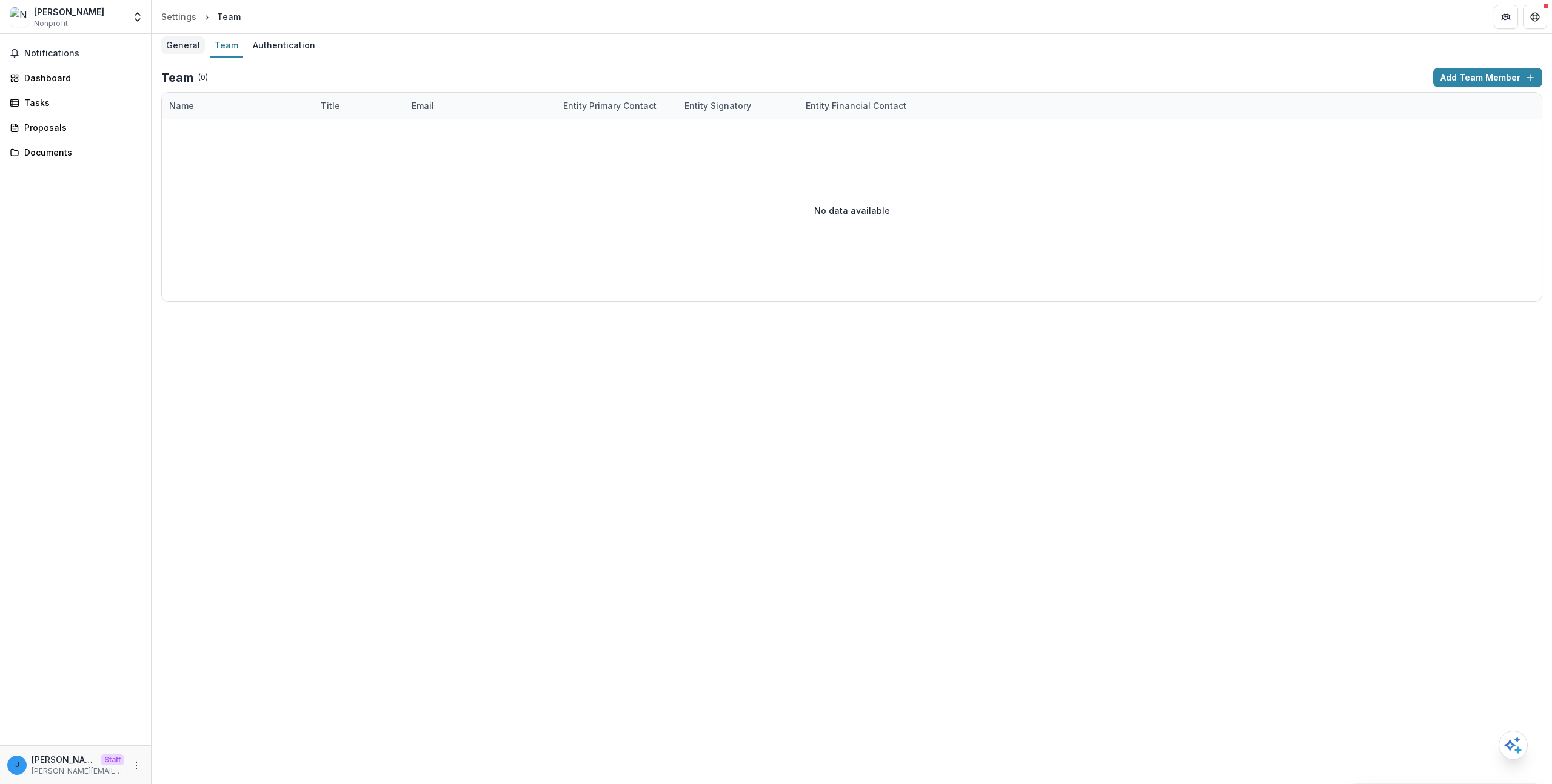
click at [184, 43] on div "General" at bounding box center [183, 45] width 44 height 18
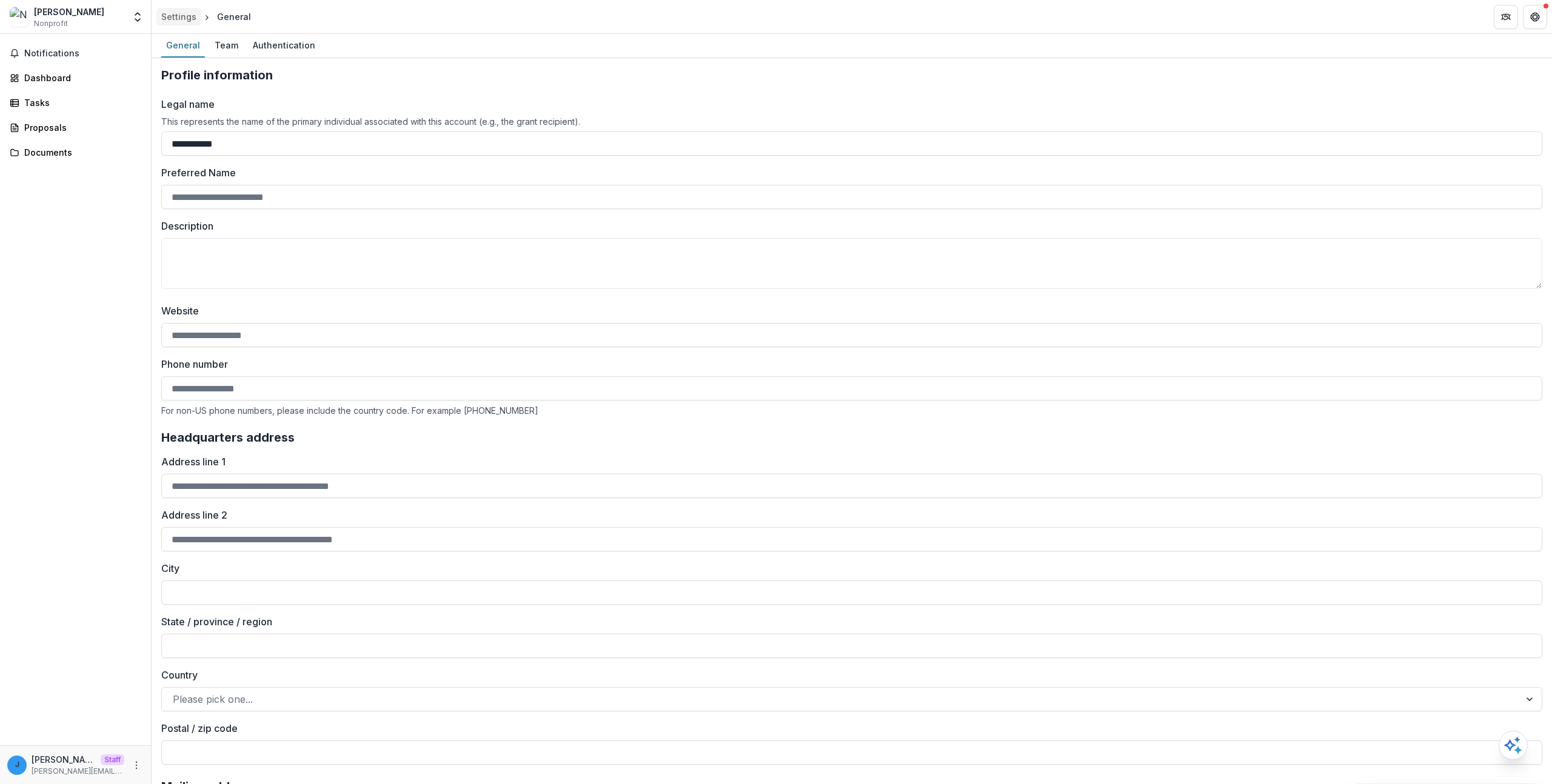
click at [187, 18] on div "Settings" at bounding box center [179, 16] width 35 height 13
click at [71, 73] on div "Dashboard" at bounding box center [80, 77] width 112 height 13
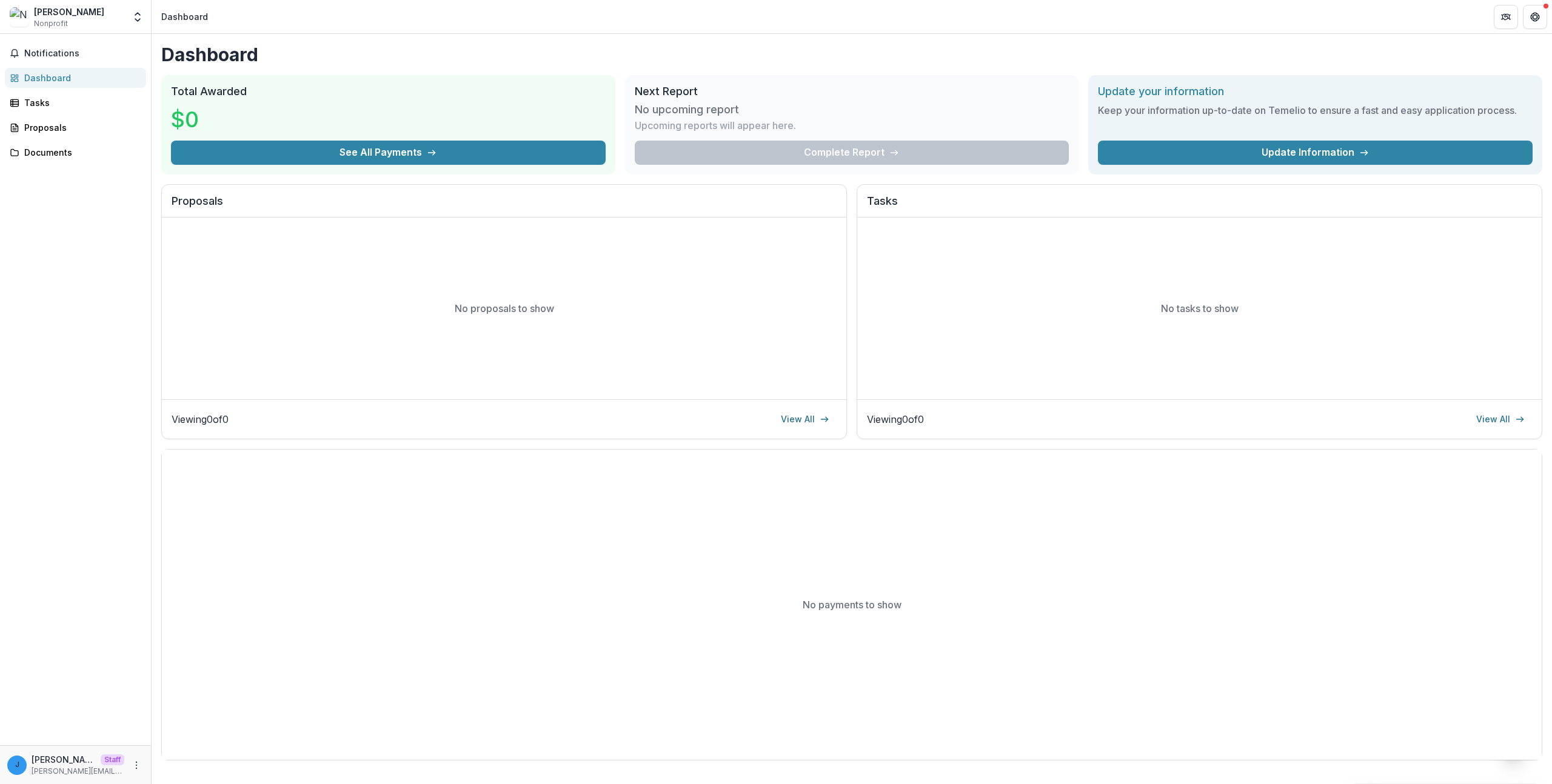
click at [124, 18] on div "[PERSON_NAME] Nonprofit Aggregate Analysis Foundations [PERSON_NAME] Foundation…" at bounding box center [75, 17] width 142 height 24
click at [129, 16] on button "Open entity switcher" at bounding box center [138, 17] width 17 height 24
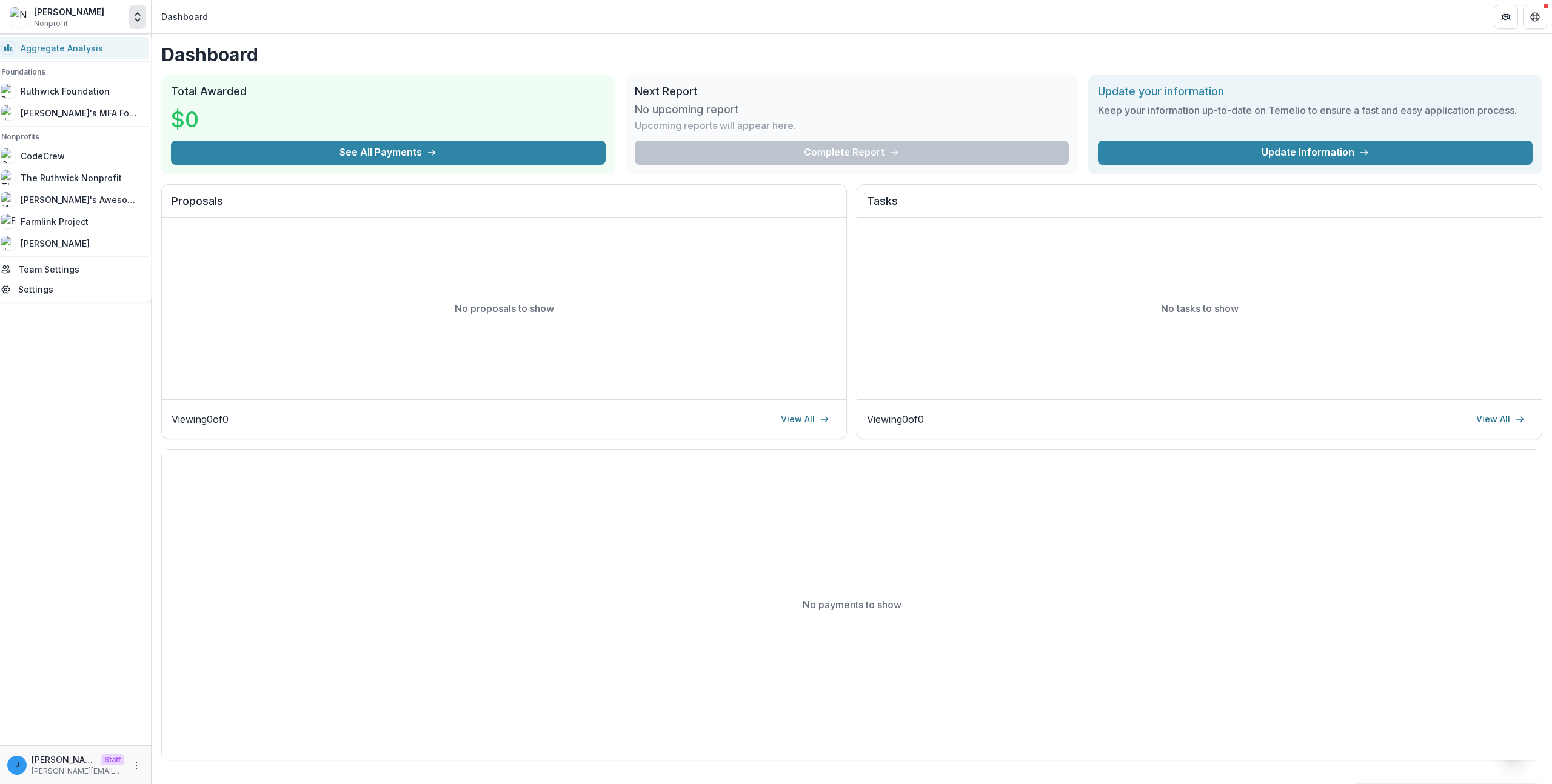
click at [134, 16] on icon "Open entity switcher" at bounding box center [138, 17] width 12 height 12
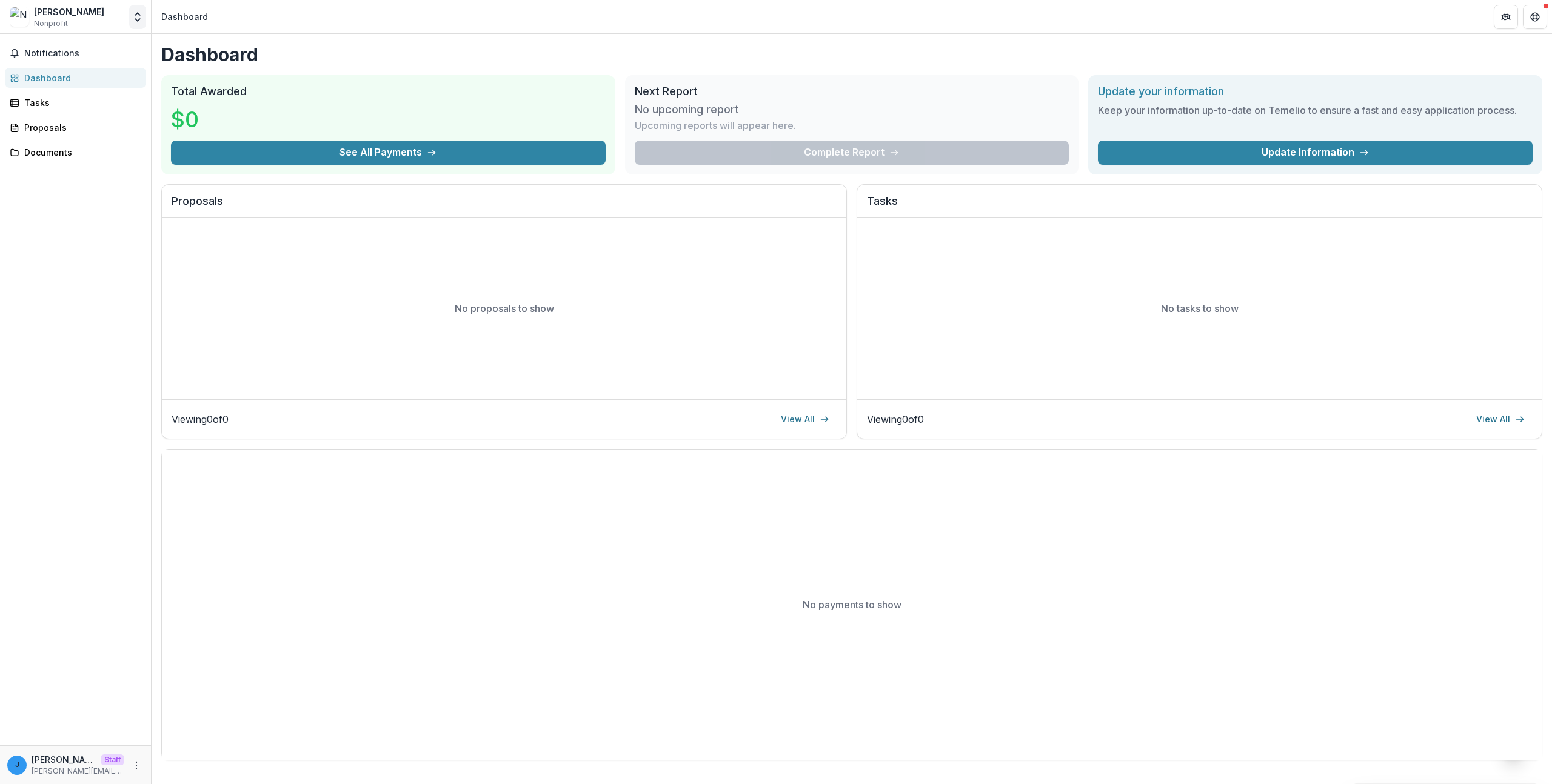
click at [133, 18] on icon "Open entity switcher" at bounding box center [138, 17] width 12 height 12
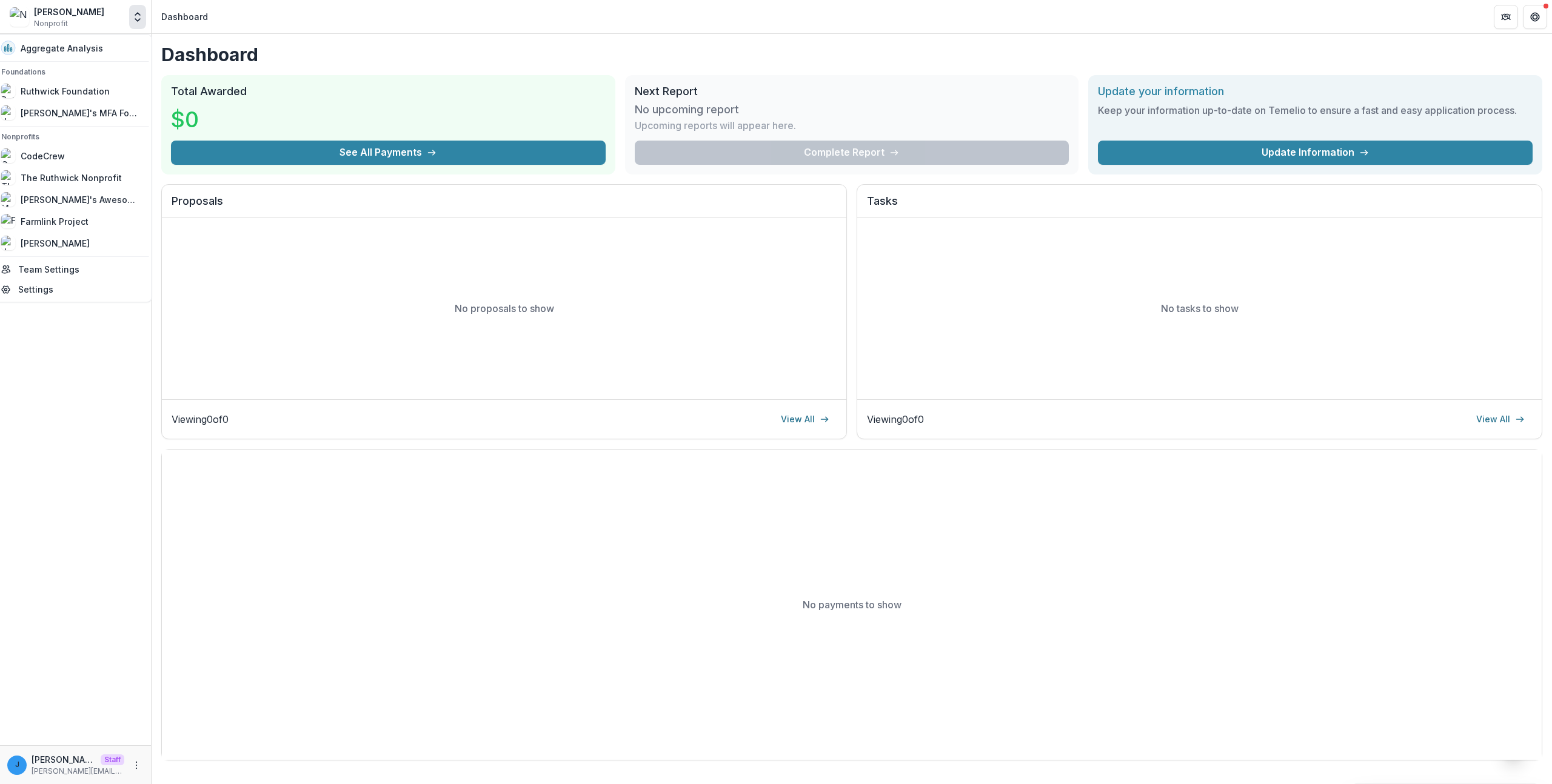
click at [230, 303] on div "No proposals to show" at bounding box center [504, 308] width 685 height 182
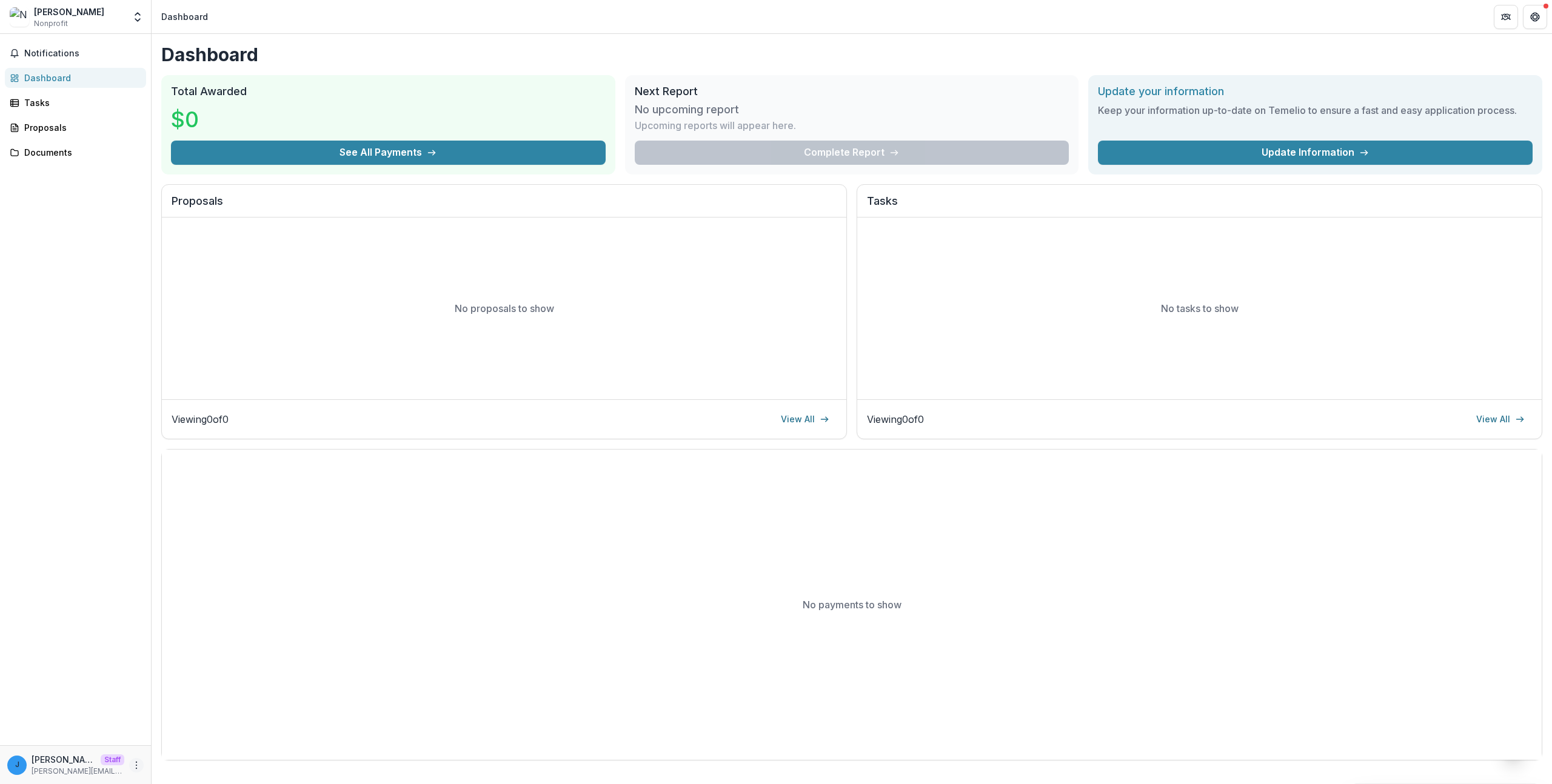
click at [131, 765] on button "More" at bounding box center [136, 765] width 15 height 15
drag, startPoint x: 176, startPoint y: 752, endPoint x: 180, endPoint y: 743, distance: 9.8
click at [180, 743] on div "Help Center Settings Logout" at bounding box center [216, 740] width 135 height 66
click at [180, 743] on link "Settings" at bounding box center [217, 740] width 130 height 20
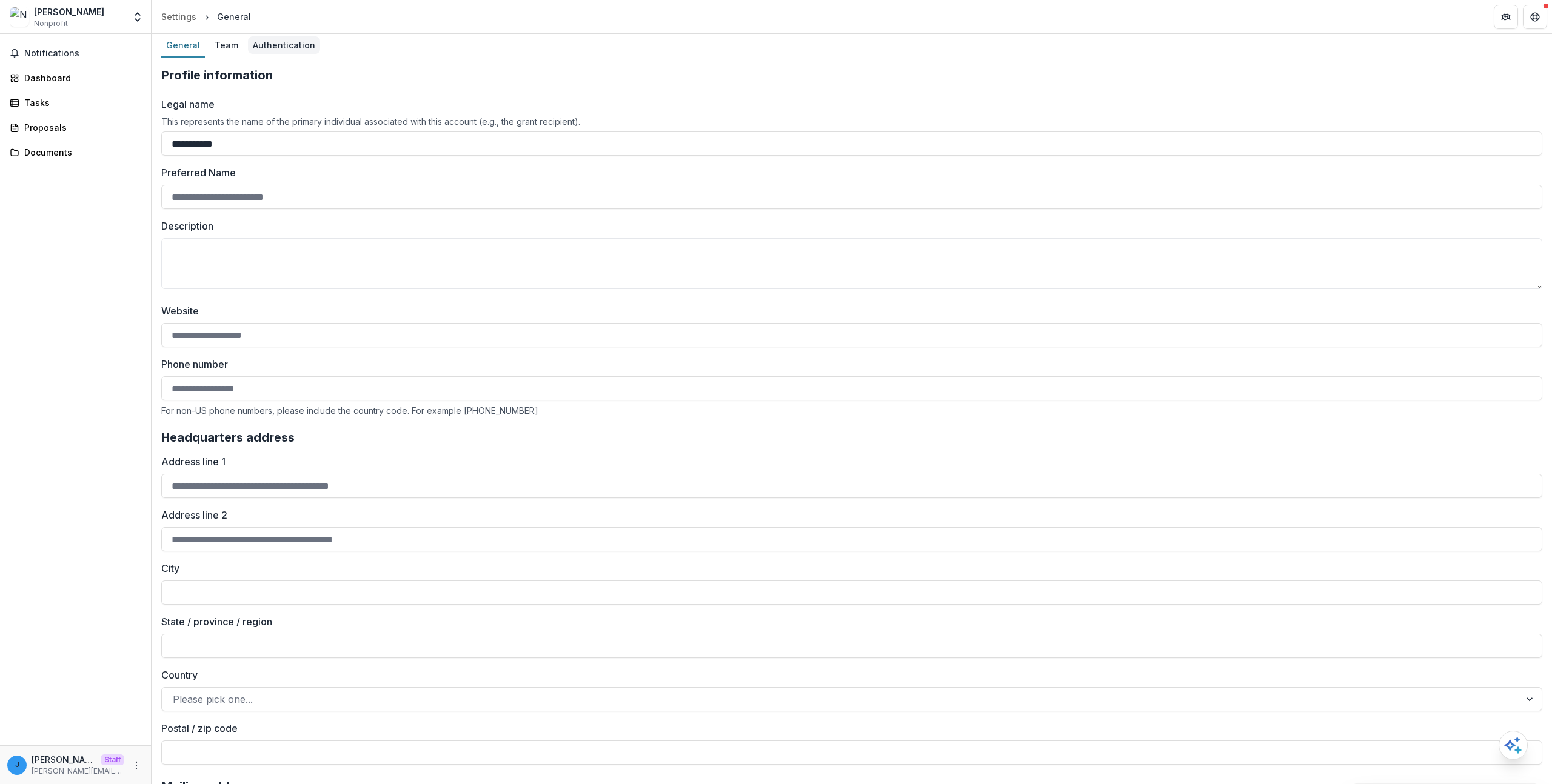
click at [279, 45] on div "Authentication" at bounding box center [284, 45] width 72 height 18
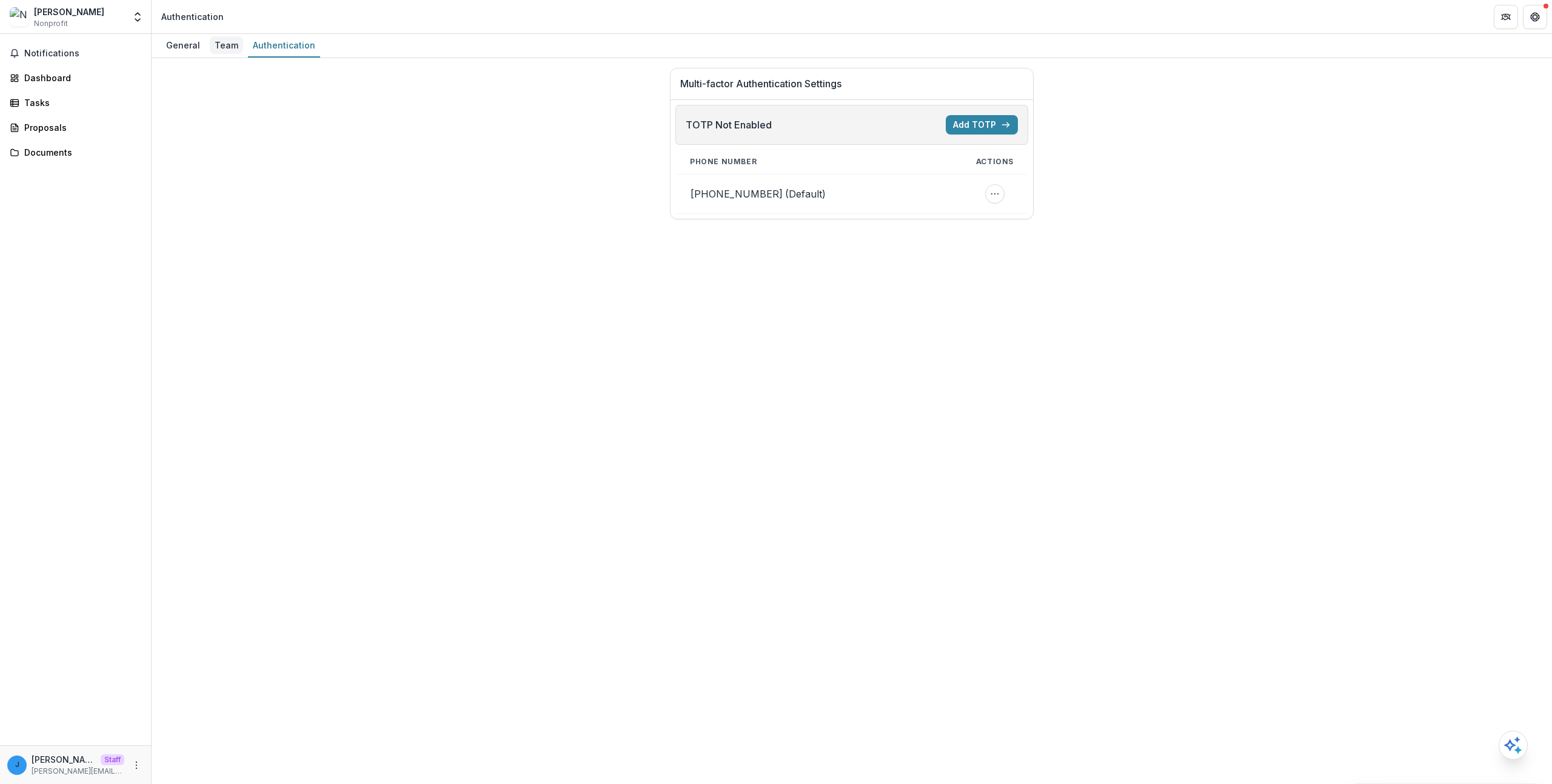
click at [227, 48] on div "Team" at bounding box center [227, 45] width 34 height 18
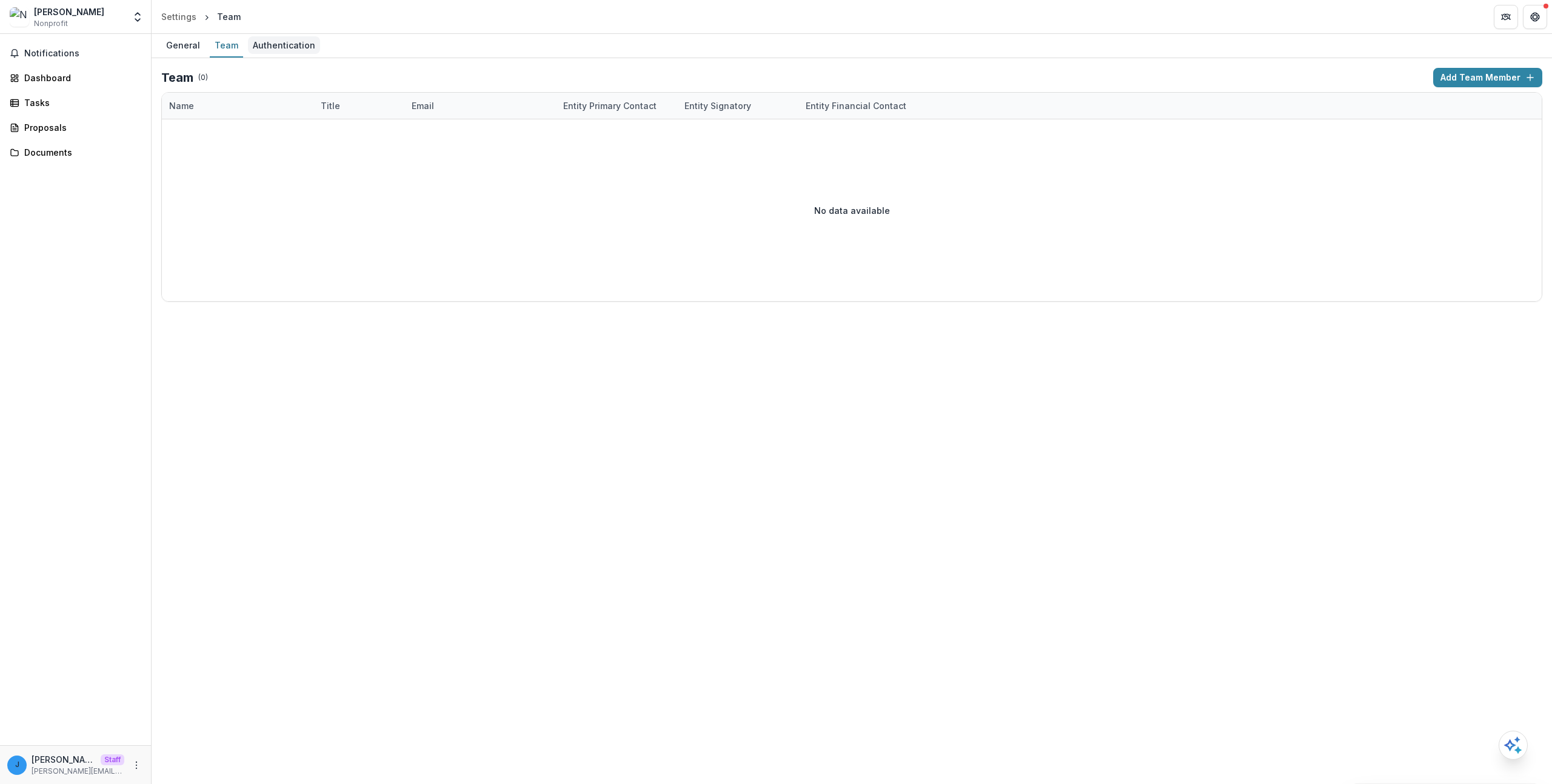
click at [285, 45] on div "Authentication" at bounding box center [284, 45] width 72 height 18
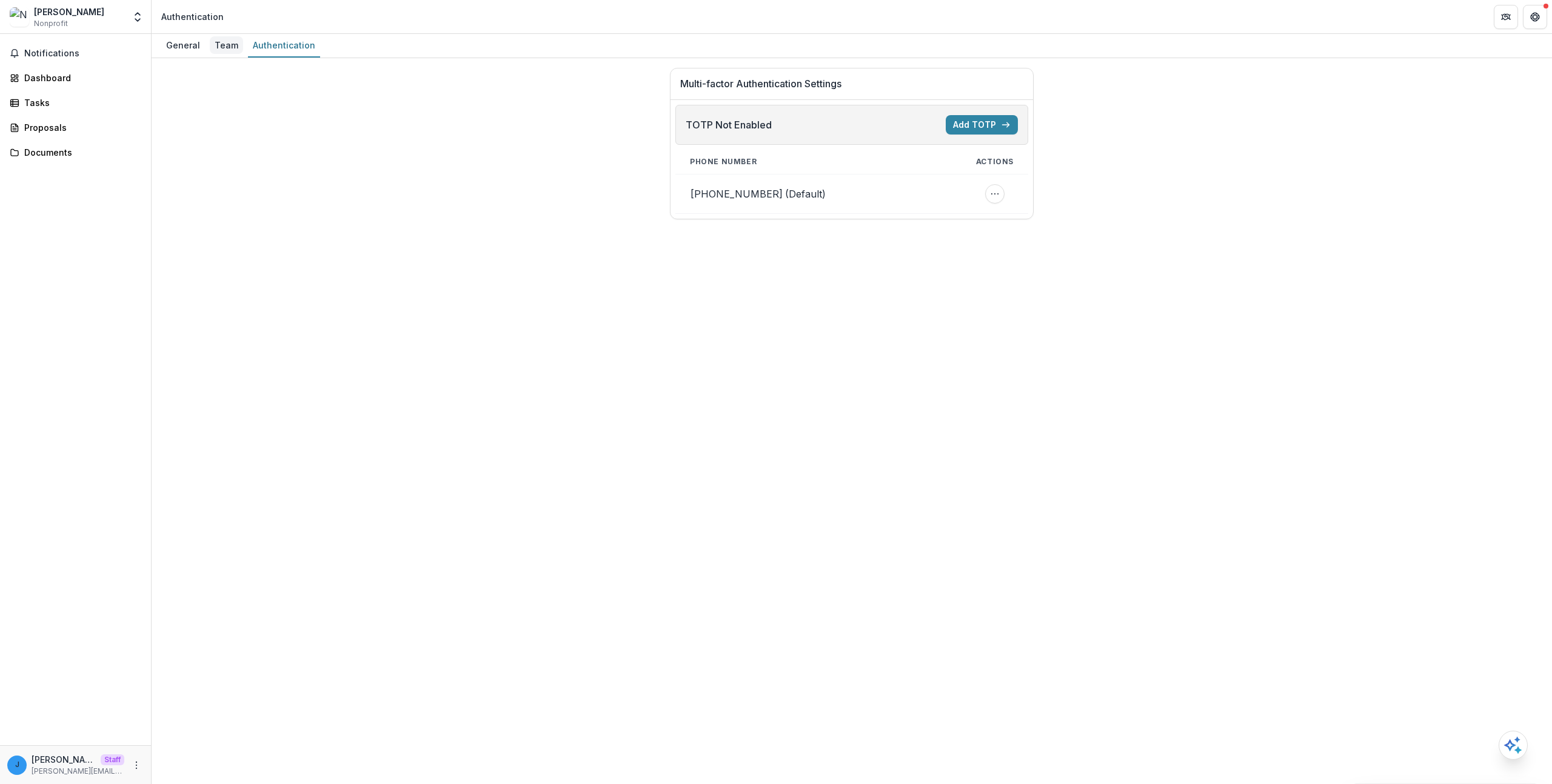
click at [227, 47] on div "Team" at bounding box center [227, 45] width 34 height 18
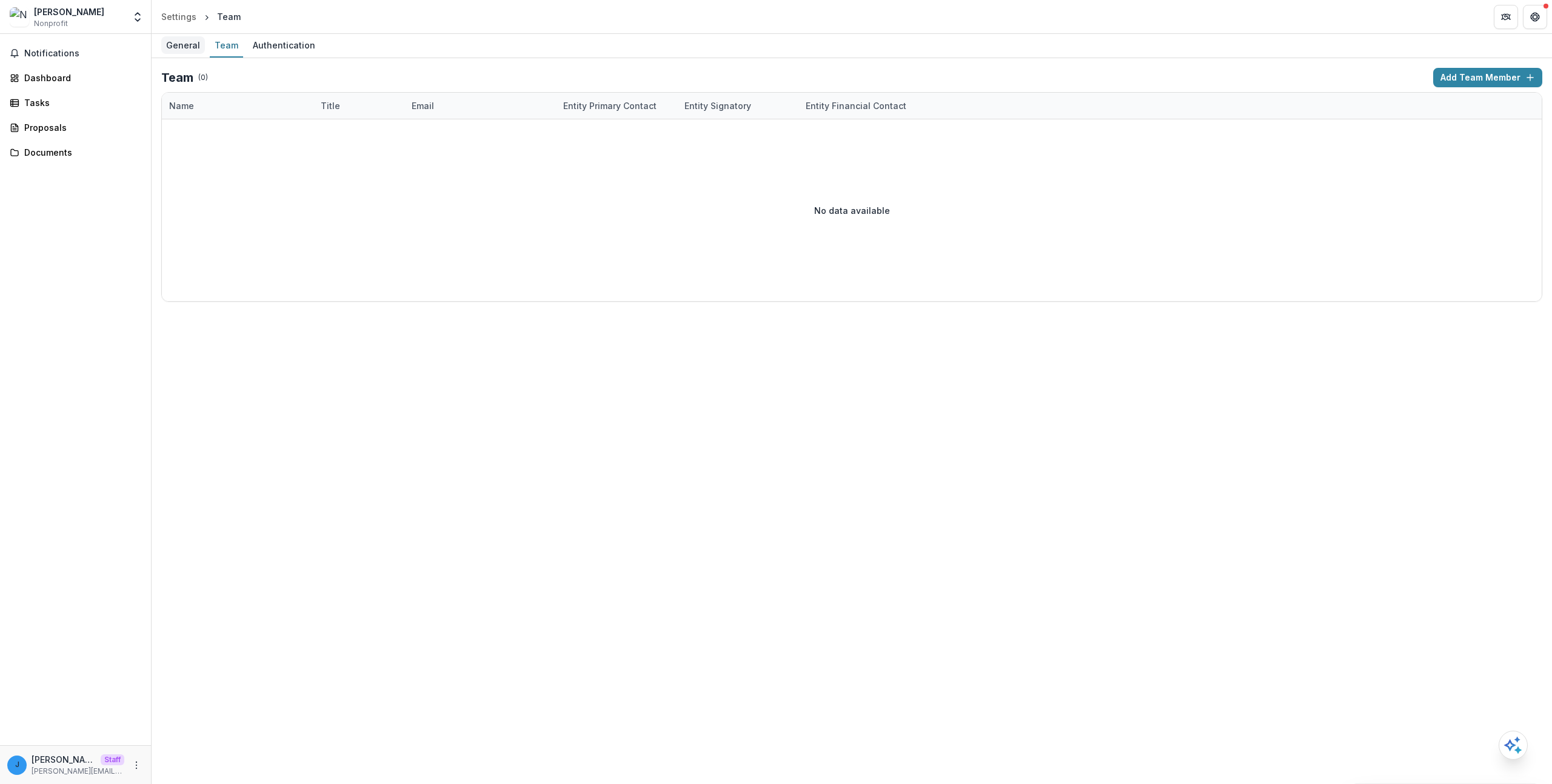
click at [174, 52] on div "General" at bounding box center [183, 45] width 44 height 18
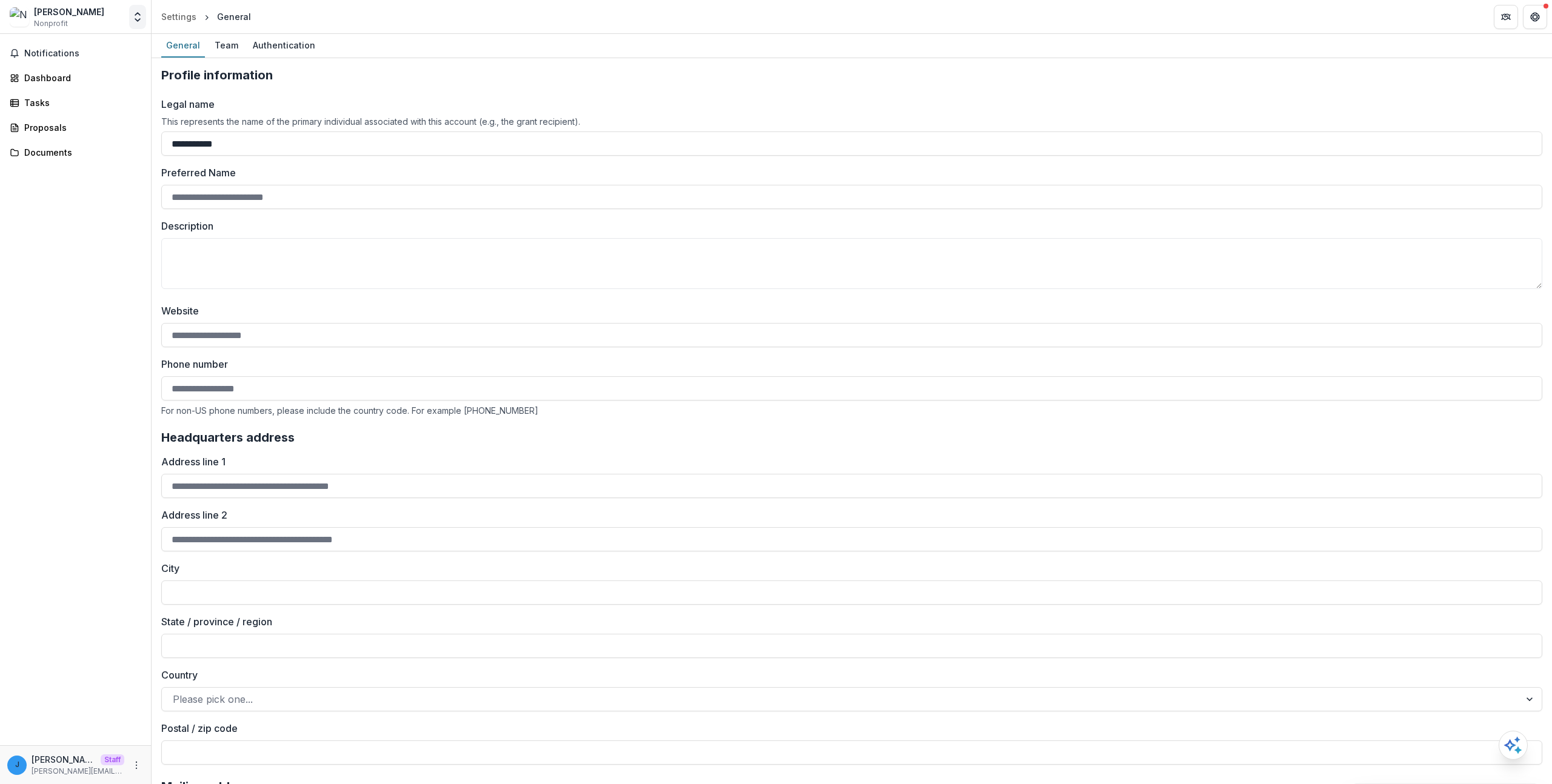
drag, startPoint x: 126, startPoint y: 16, endPoint x: 135, endPoint y: 17, distance: 9.1
click at [126, 15] on div "Nancy Cohen Nonprofit Aggregate Analysis Foundations Ruthwick Foundation Jonah'…" at bounding box center [75, 17] width 142 height 24
click at [135, 17] on icon "Open entity switcher" at bounding box center [138, 17] width 12 height 12
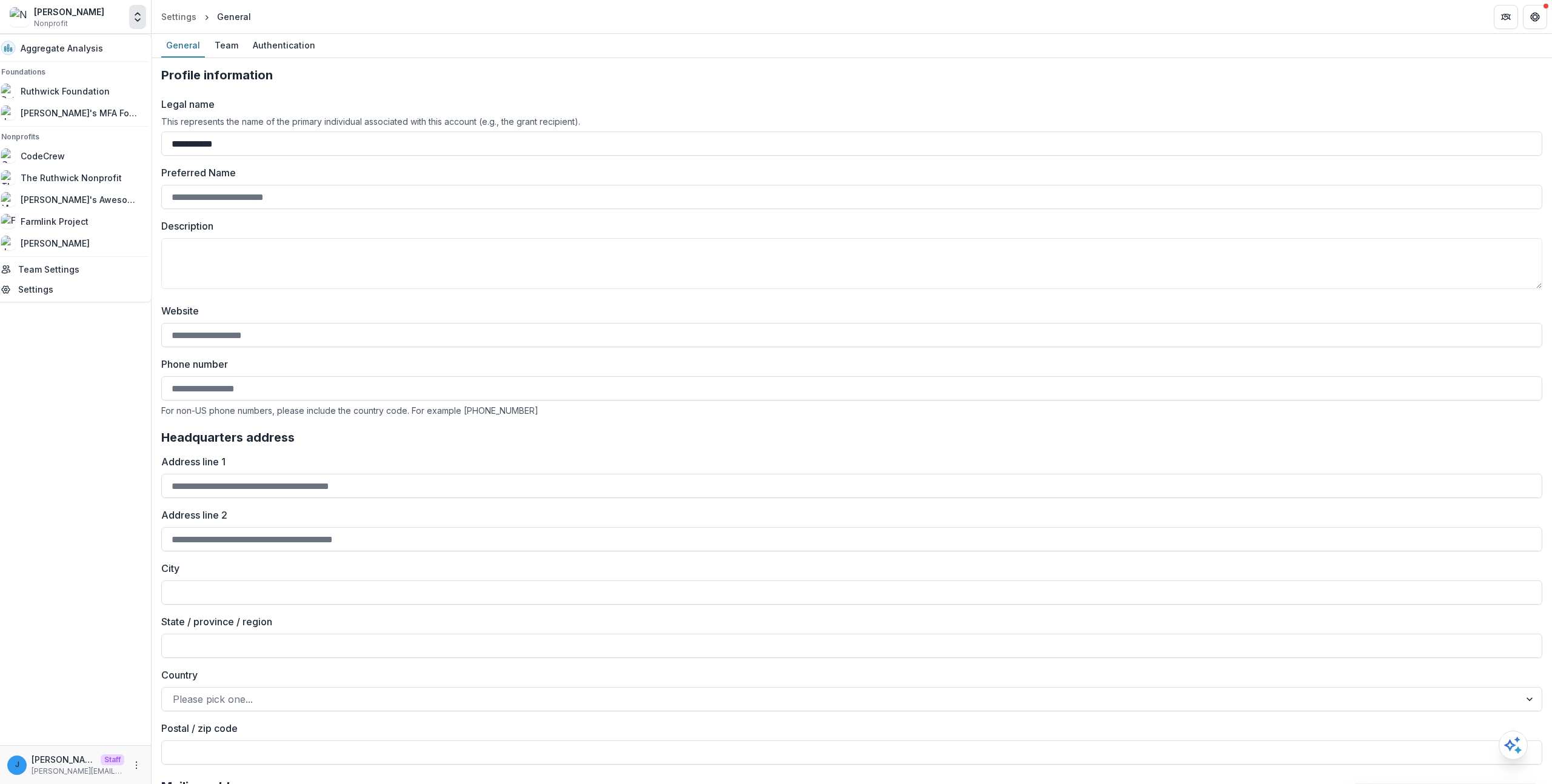
click at [101, 380] on div "Notifications Dashboard Tasks Proposals Documents" at bounding box center [75, 389] width 151 height 711
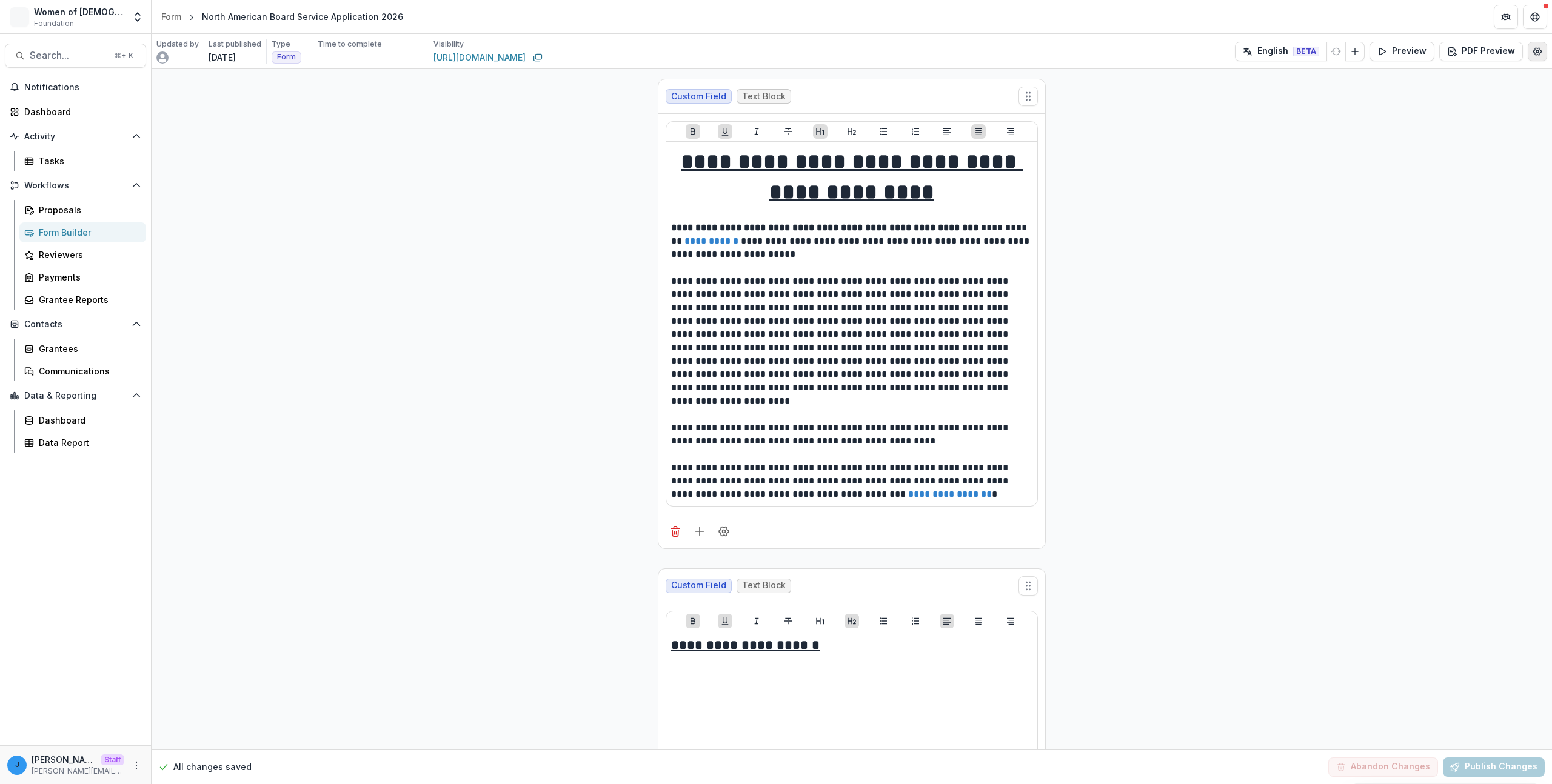
click at [1536, 48] on icon "Edit Form Settings" at bounding box center [1538, 52] width 8 height 8
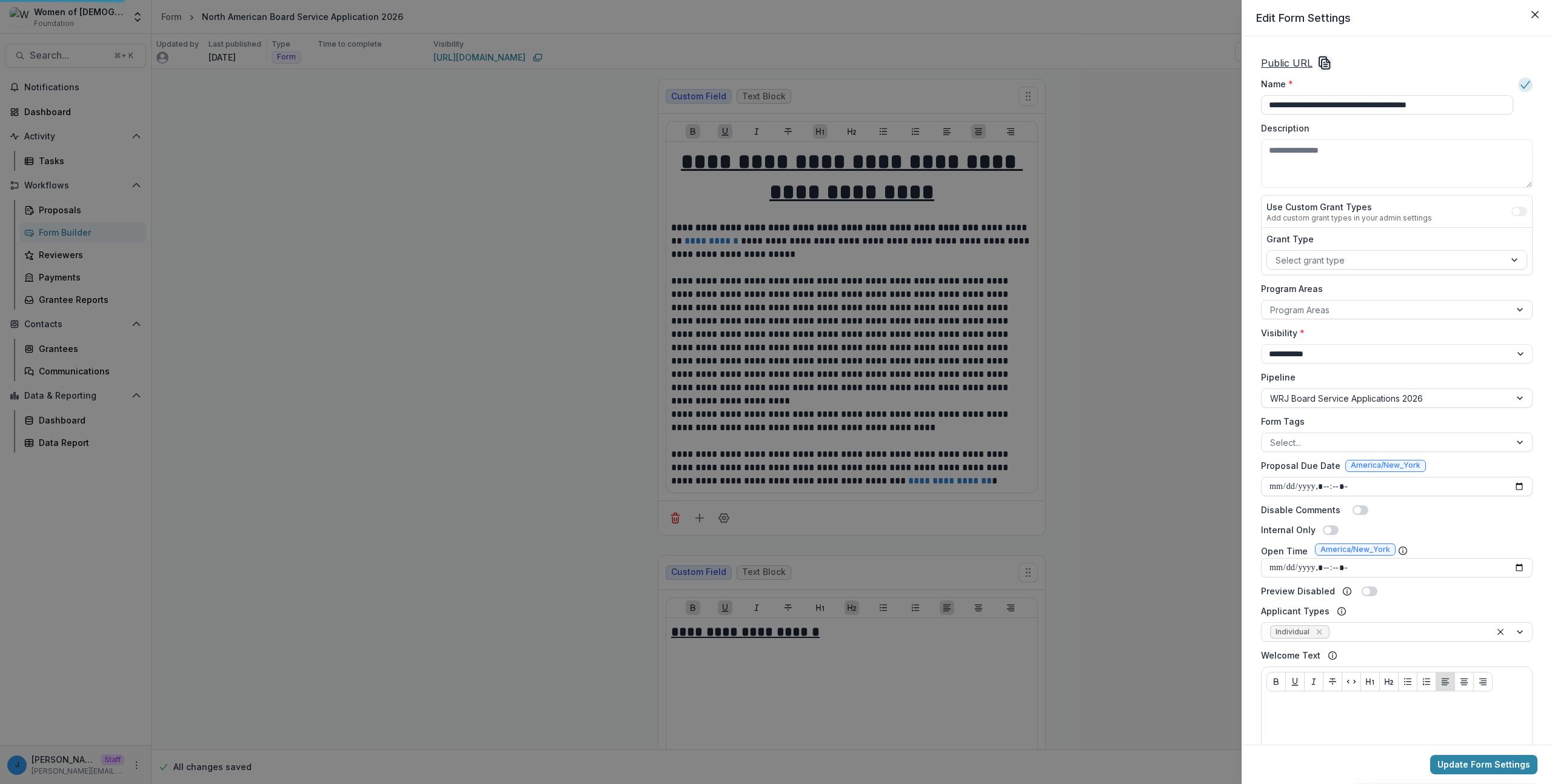
click at [1323, 60] on icon "Copy Link" at bounding box center [1325, 63] width 15 height 15
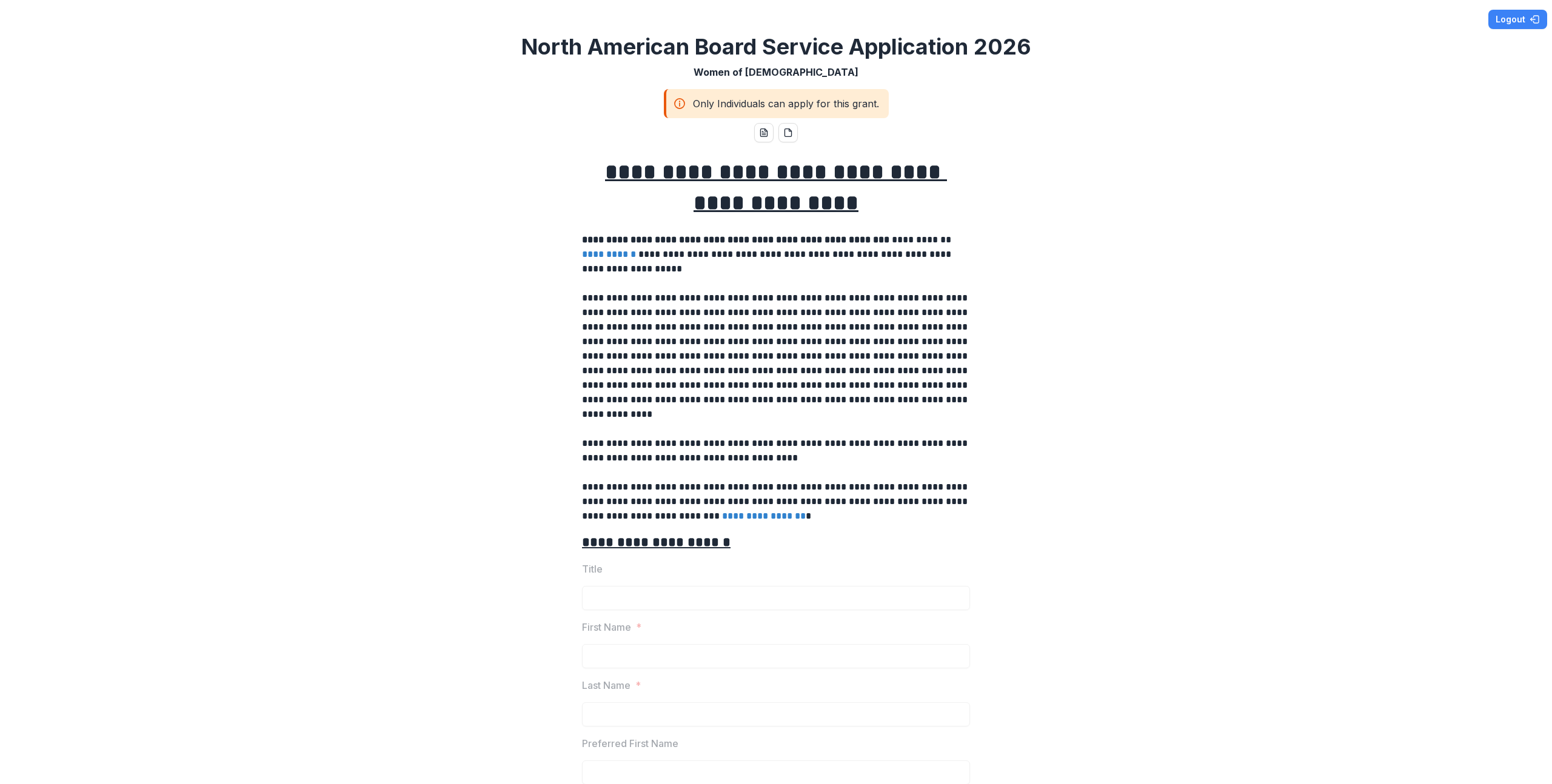
click at [735, 89] on div "Only Individuals can apply for this grant." at bounding box center [777, 103] width 225 height 29
drag, startPoint x: 439, startPoint y: 138, endPoint x: 766, endPoint y: 157, distance: 327.6
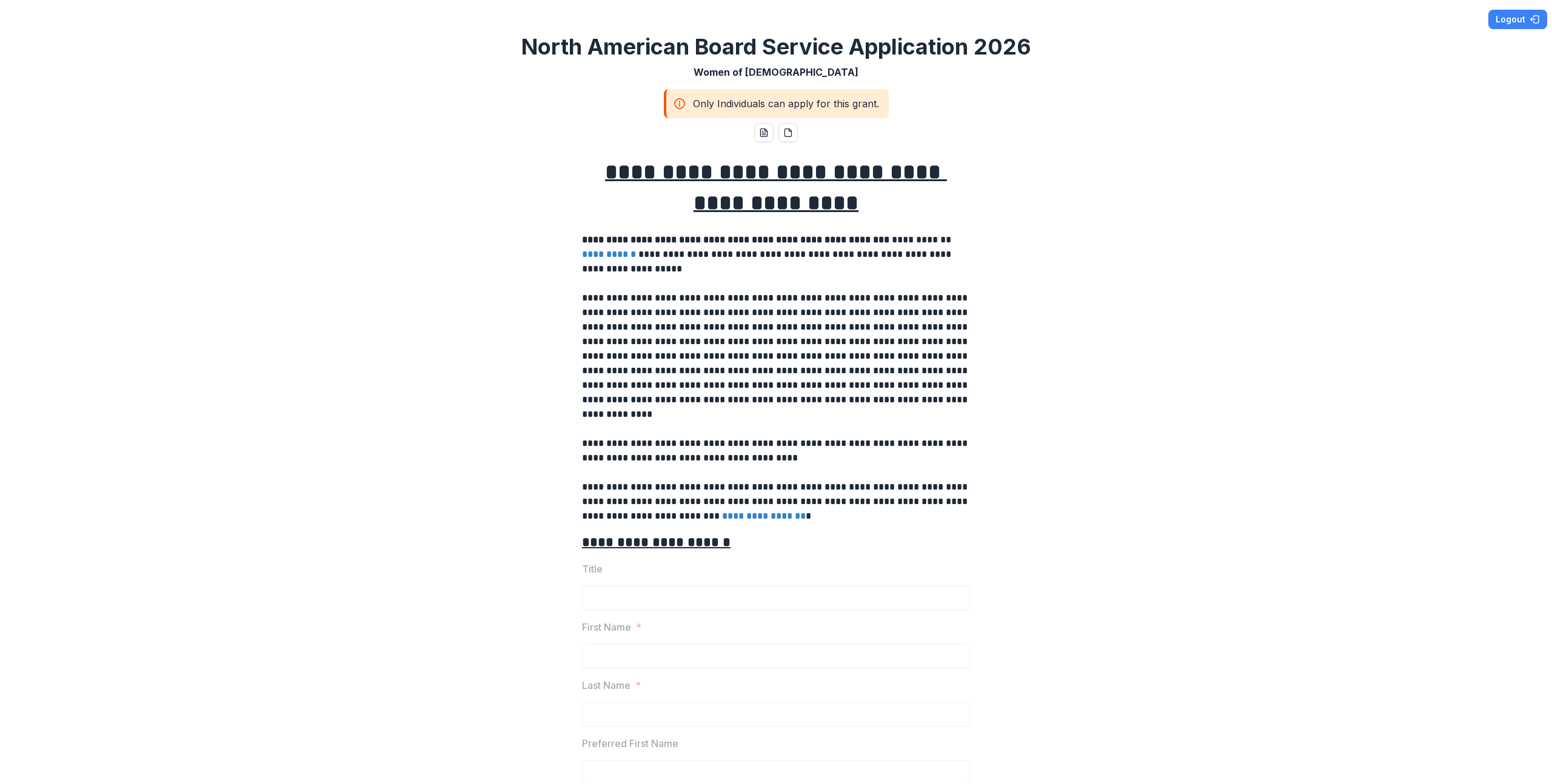
click at [439, 138] on div "**********" at bounding box center [776, 392] width 1552 height 784
drag, startPoint x: 1232, startPoint y: 174, endPoint x: 1302, endPoint y: 5, distance: 182.9
